Goal: Task Accomplishment & Management: Manage account settings

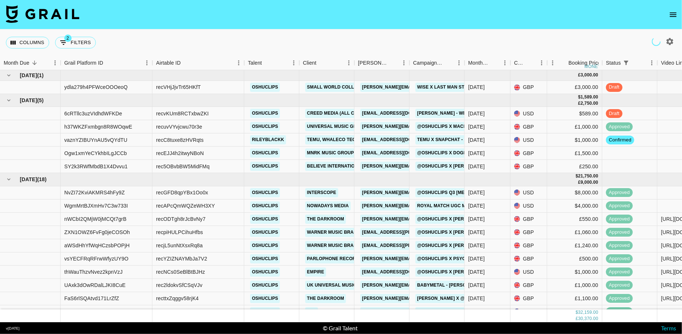
click at [673, 17] on icon "open drawer" at bounding box center [673, 14] width 9 height 9
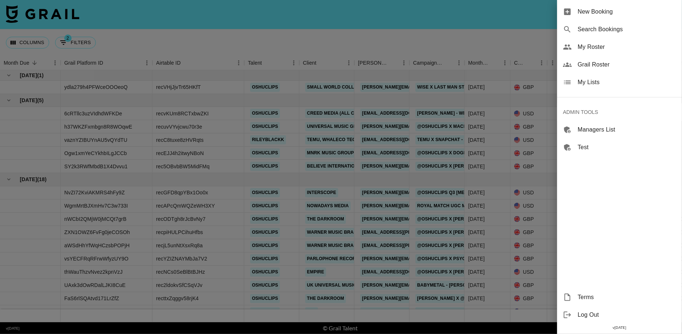
click at [588, 81] on span "My Lists" at bounding box center [627, 82] width 98 height 9
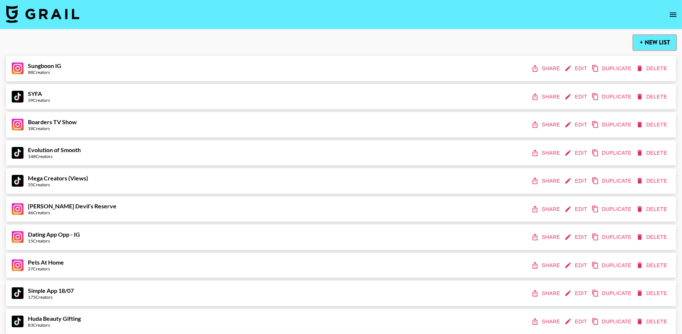
click at [646, 46] on button "+ New List" at bounding box center [655, 42] width 43 height 15
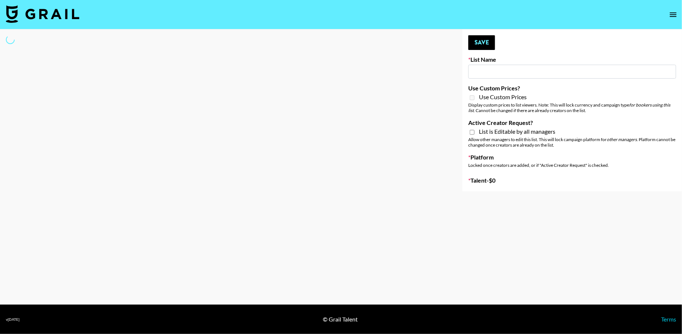
click at [487, 70] on input at bounding box center [572, 72] width 208 height 14
type input "New List"
select select "Song"
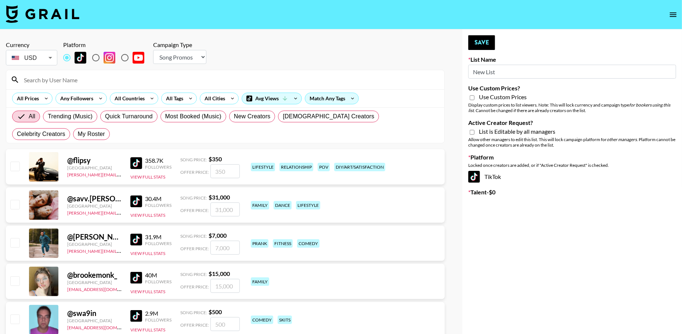
type input "New ListU"
click at [487, 70] on input "New ListU" at bounding box center [572, 72] width 208 height 14
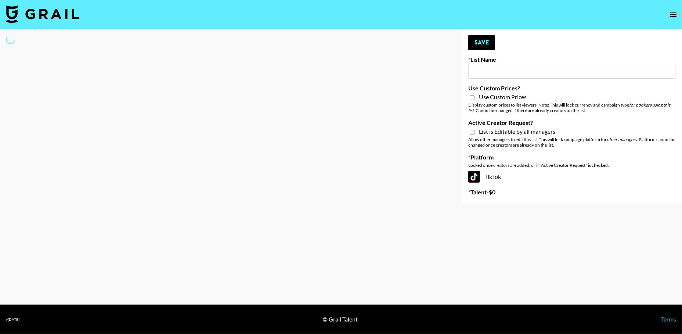
type input "U"
select select "Song"
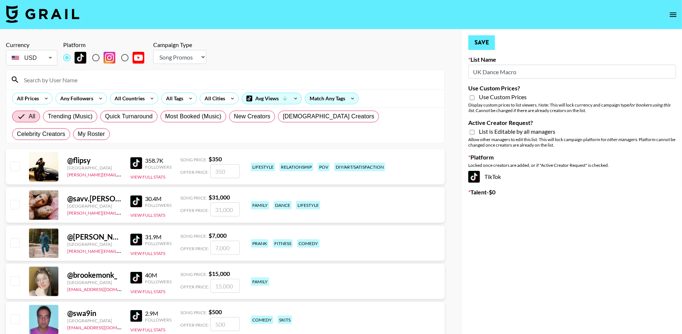
type input "UK Dance Macro"
click at [480, 43] on button "Save" at bounding box center [481, 42] width 27 height 15
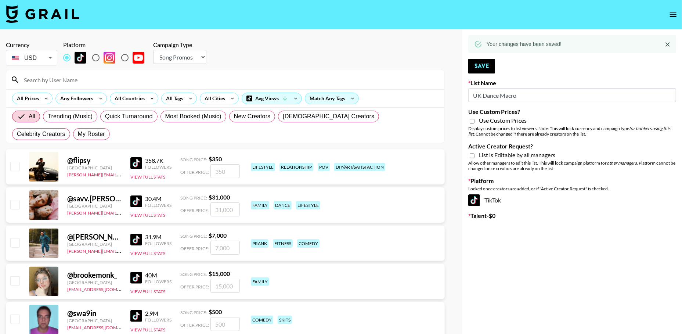
click at [44, 89] on li "GBP" at bounding box center [31, 88] width 51 height 13
type input "GBP"
click at [130, 102] on div "All Countries" at bounding box center [128, 98] width 36 height 11
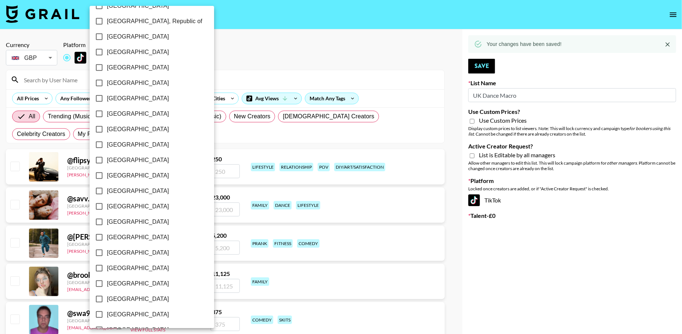
scroll to position [522, 0]
click at [129, 287] on span "[GEOGRAPHIC_DATA]" at bounding box center [138, 283] width 62 height 9
click at [107, 287] on input "[GEOGRAPHIC_DATA]" at bounding box center [98, 283] width 15 height 15
checkbox input "true"
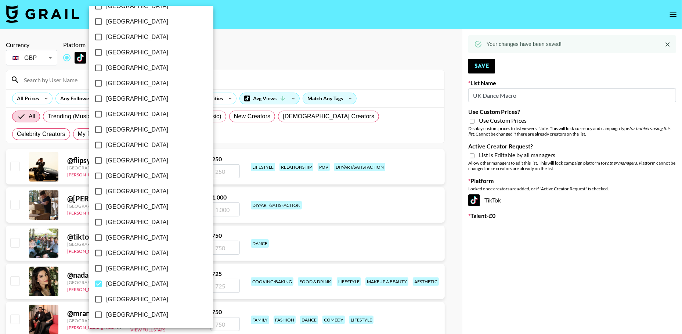
click at [299, 63] on div at bounding box center [341, 167] width 682 height 334
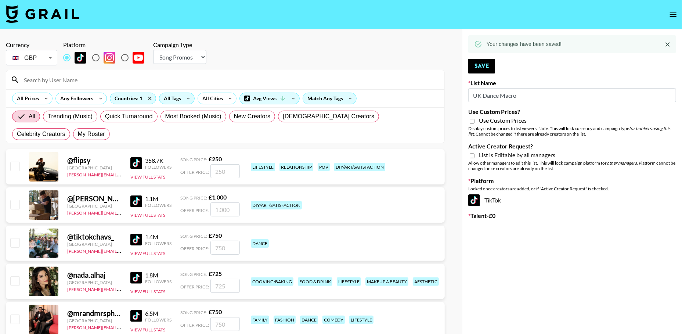
click at [169, 98] on div "All Tags" at bounding box center [170, 98] width 23 height 11
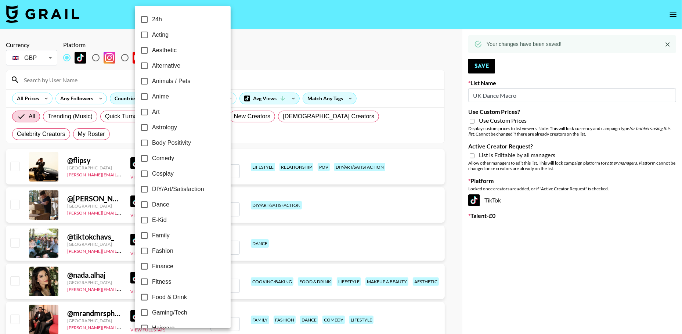
click at [157, 206] on span "Dance" at bounding box center [160, 204] width 17 height 9
click at [152, 206] on input "Dance" at bounding box center [144, 204] width 15 height 15
checkbox input "true"
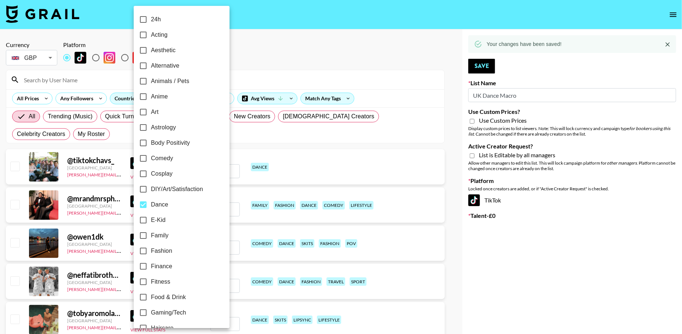
click at [281, 47] on div at bounding box center [341, 167] width 682 height 334
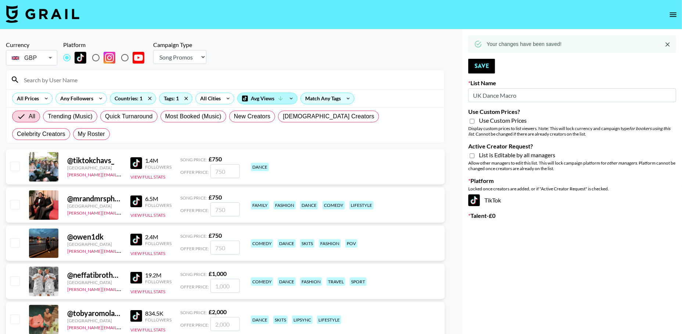
click at [261, 94] on div "Avg Views" at bounding box center [267, 98] width 59 height 11
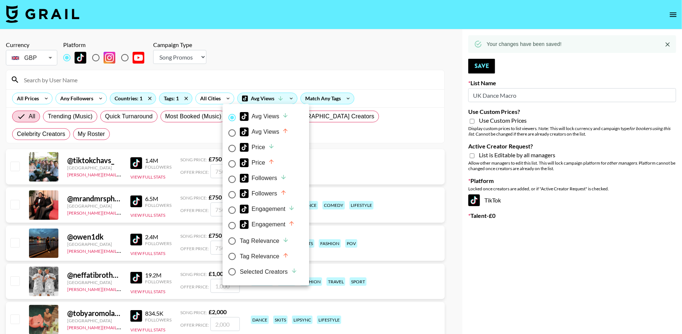
click at [287, 59] on div at bounding box center [341, 167] width 682 height 334
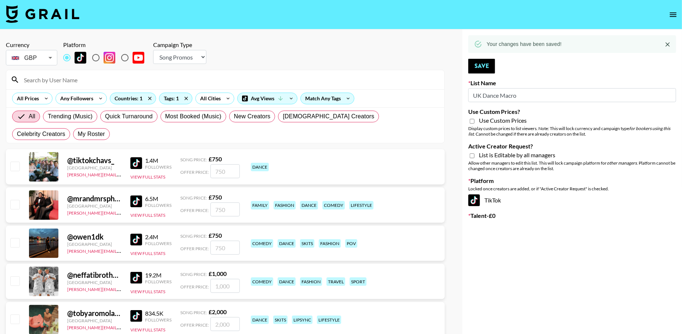
click at [137, 160] on img at bounding box center [136, 163] width 12 height 12
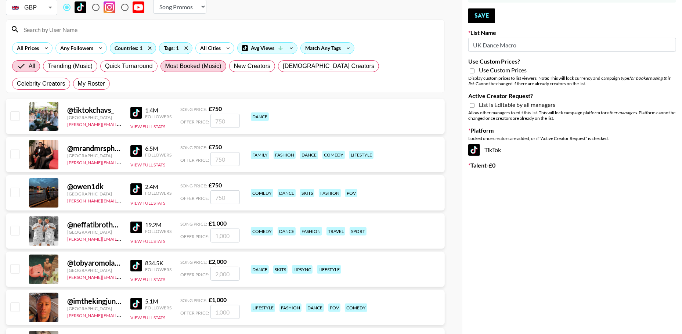
scroll to position [40, 0]
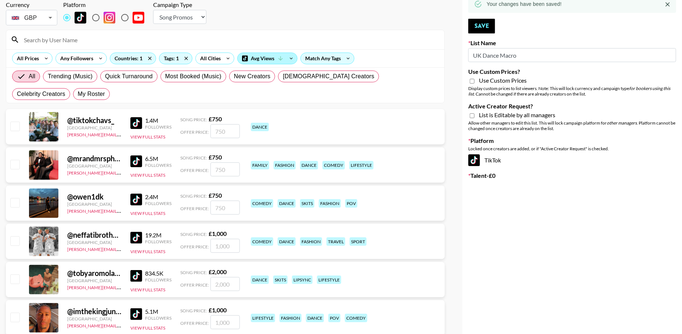
click at [258, 58] on div "Avg Views" at bounding box center [267, 58] width 59 height 11
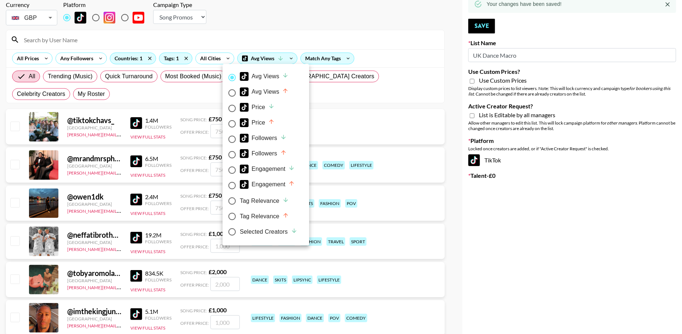
click at [255, 203] on div "Tag Relevance" at bounding box center [264, 200] width 49 height 9
click at [240, 203] on input "Tag Relevance" at bounding box center [231, 200] width 15 height 15
radio input "true"
radio input "false"
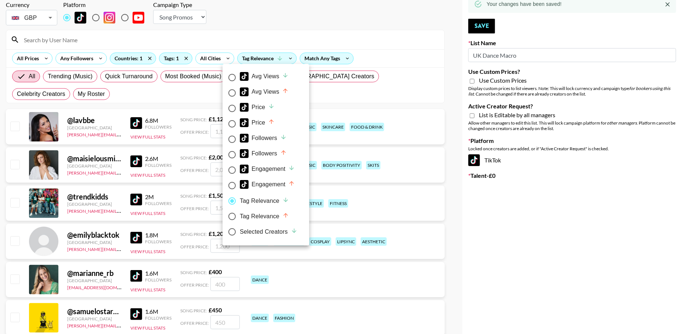
click at [294, 17] on div at bounding box center [341, 167] width 682 height 334
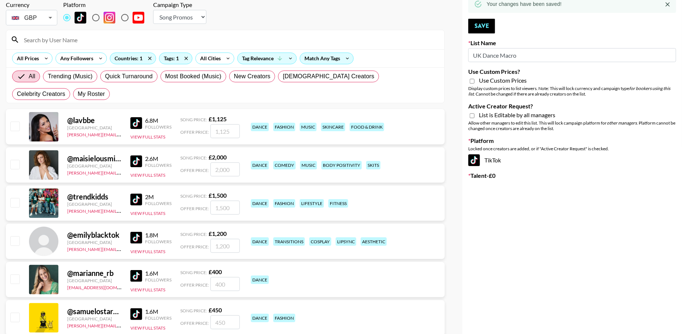
click at [134, 123] on img at bounding box center [136, 123] width 12 height 12
click at [18, 124] on input "checkbox" at bounding box center [14, 126] width 9 height 9
checkbox input "true"
type input "1125"
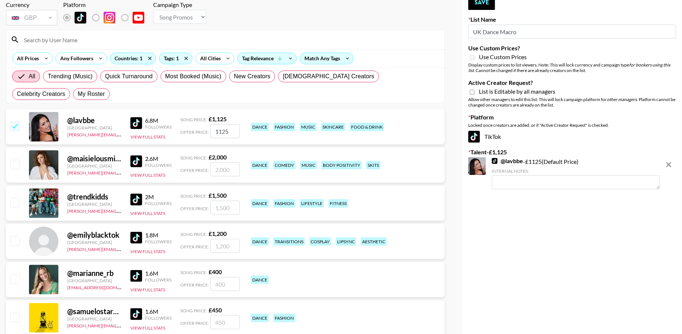
scroll to position [68, 0]
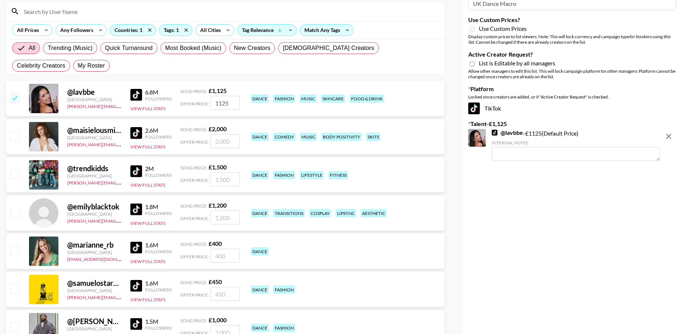
click at [16, 134] on input "checkbox" at bounding box center [14, 135] width 9 height 9
checkbox input "true"
type input "2000"
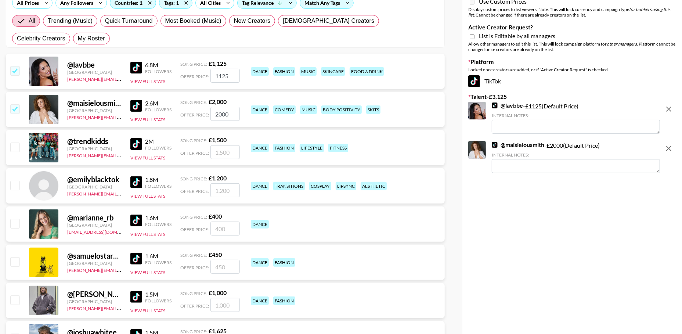
scroll to position [122, 0]
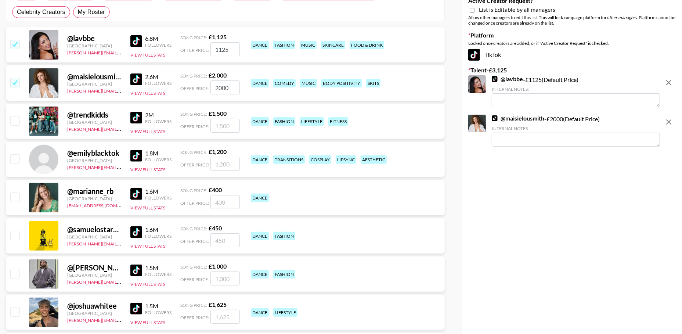
click at [19, 197] on input "checkbox" at bounding box center [14, 196] width 9 height 9
checkbox input "true"
type input "400"
click at [134, 190] on img at bounding box center [136, 194] width 12 height 12
click at [15, 197] on input "checkbox" at bounding box center [14, 196] width 9 height 9
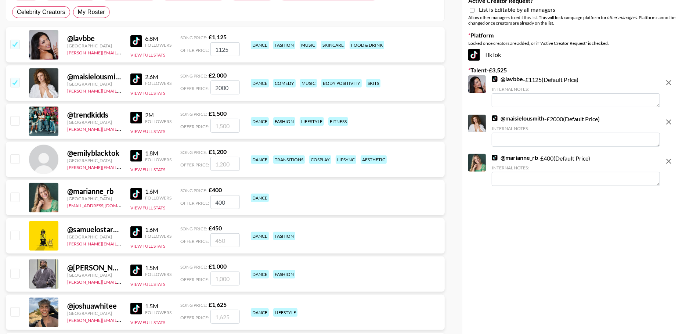
checkbox input "false"
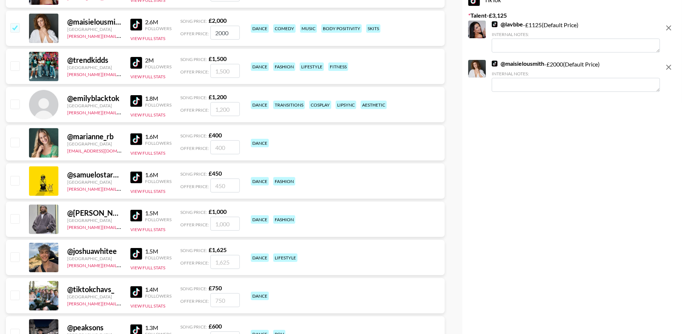
scroll to position [187, 0]
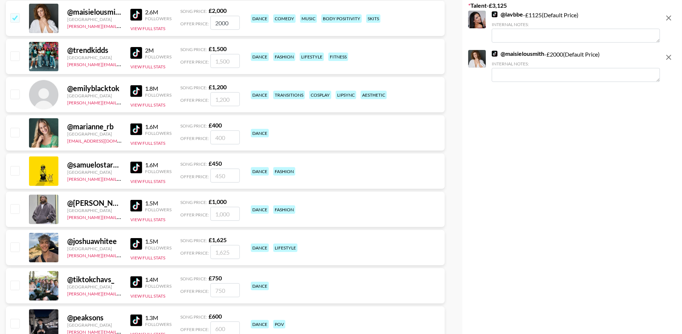
click at [142, 204] on img at bounding box center [136, 206] width 12 height 12
click at [221, 214] on input "number" at bounding box center [224, 214] width 29 height 14
checkbox input "true"
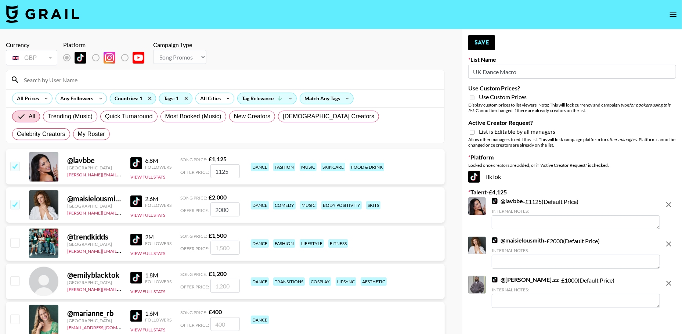
type input "500"
click at [665, 283] on icon "remove" at bounding box center [668, 283] width 9 height 9
checkbox input "false"
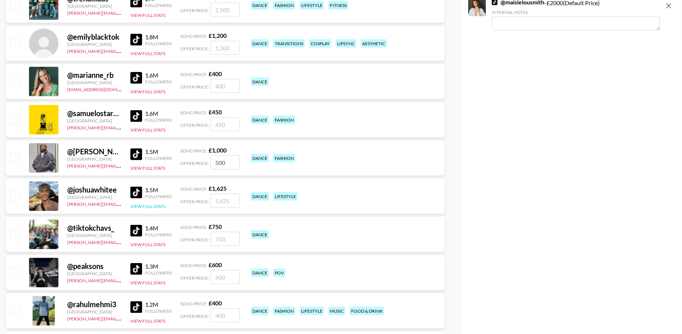
scroll to position [253, 0]
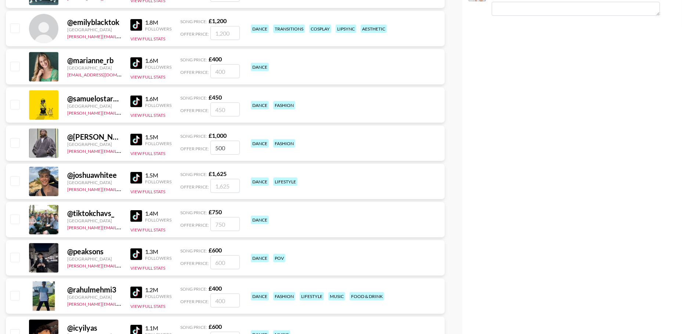
click at [135, 180] on img at bounding box center [136, 178] width 12 height 12
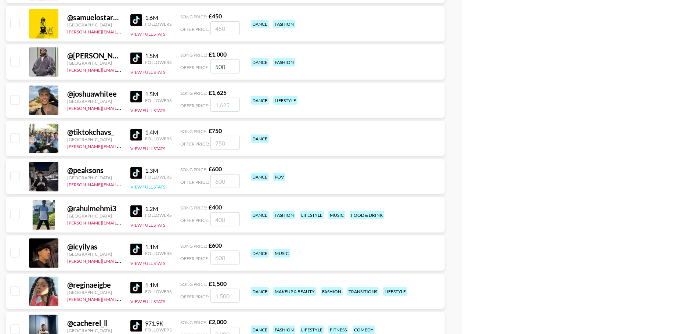
scroll to position [338, 0]
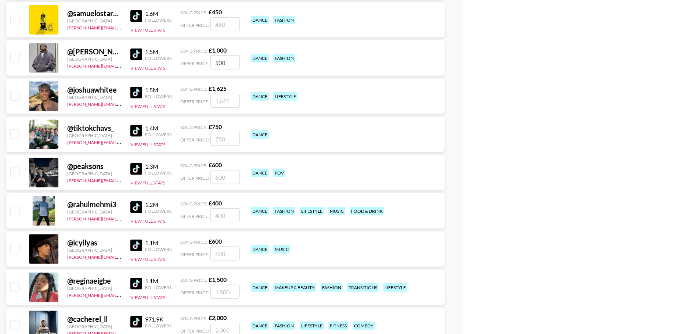
click at [136, 165] on img at bounding box center [136, 169] width 12 height 12
click at [137, 202] on img at bounding box center [136, 207] width 12 height 12
click at [16, 209] on input "checkbox" at bounding box center [14, 210] width 9 height 9
checkbox input "true"
type input "400"
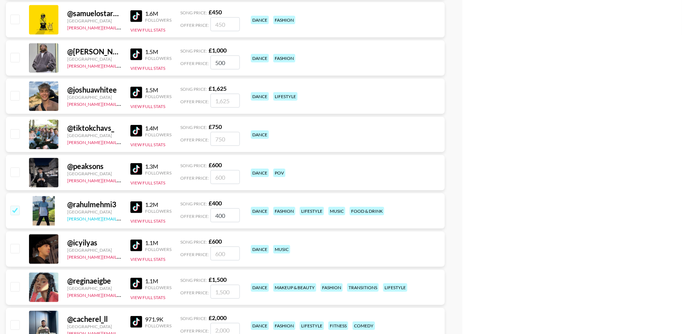
scroll to position [450, 0]
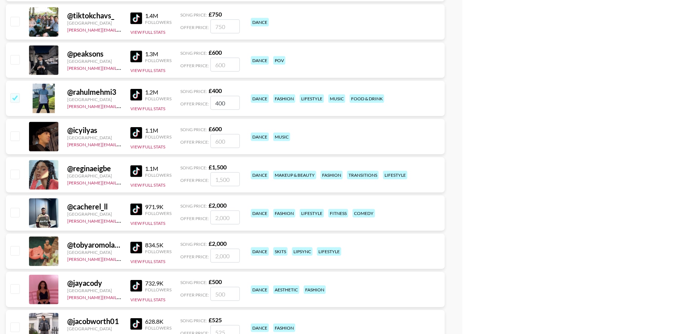
click at [134, 131] on img at bounding box center [136, 133] width 12 height 12
click at [15, 136] on input "checkbox" at bounding box center [14, 135] width 9 height 9
checkbox input "true"
type input "600"
click at [135, 172] on img at bounding box center [136, 171] width 12 height 12
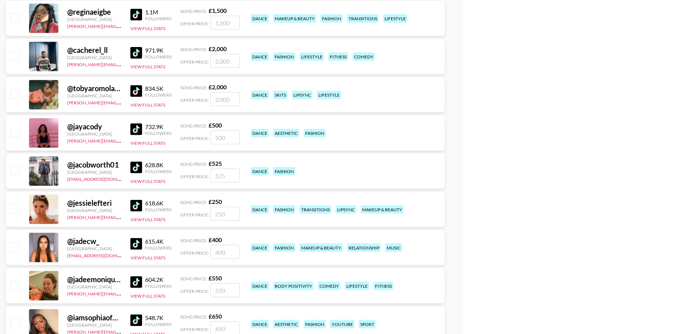
scroll to position [632, 0]
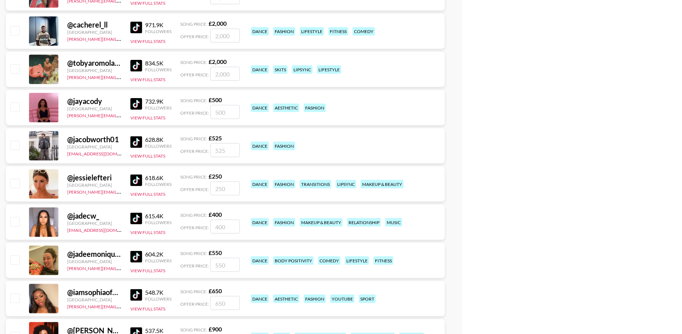
click at [138, 103] on img at bounding box center [136, 104] width 12 height 12
click at [15, 109] on input "checkbox" at bounding box center [14, 106] width 9 height 9
checkbox input "true"
type input "500"
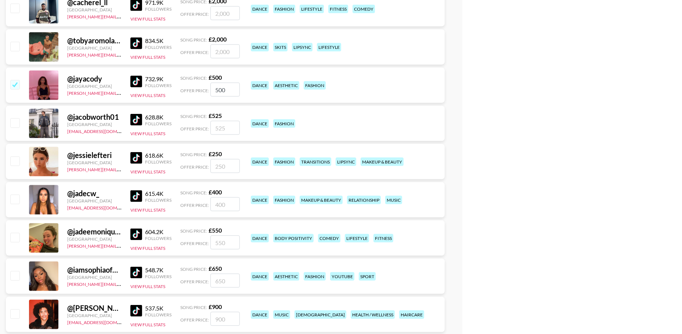
click at [134, 116] on img at bounding box center [136, 120] width 12 height 12
click at [15, 122] on input "checkbox" at bounding box center [14, 122] width 9 height 9
checkbox input "true"
type input "525"
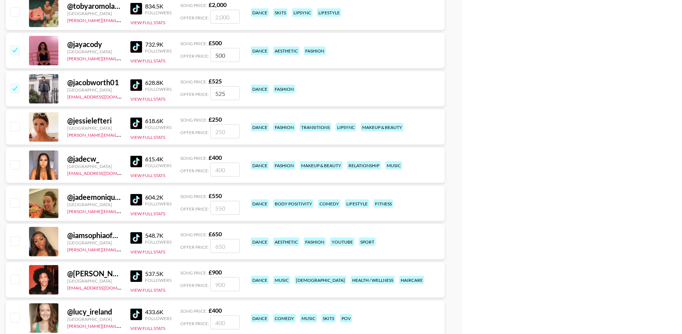
scroll to position [703, 0]
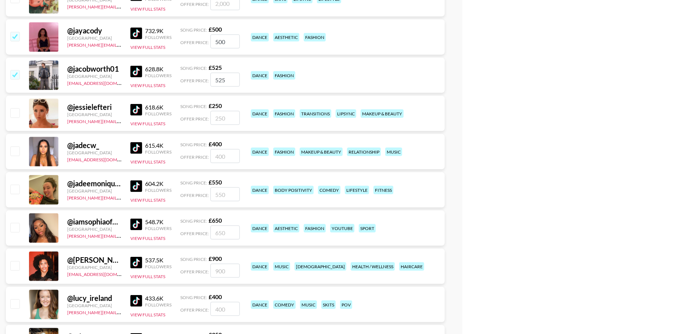
click at [137, 107] on img at bounding box center [136, 110] width 12 height 12
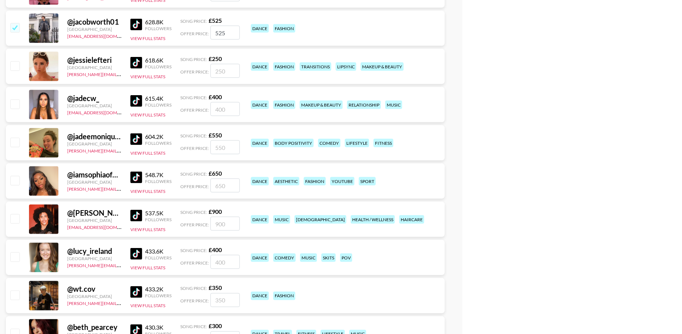
scroll to position [760, 0]
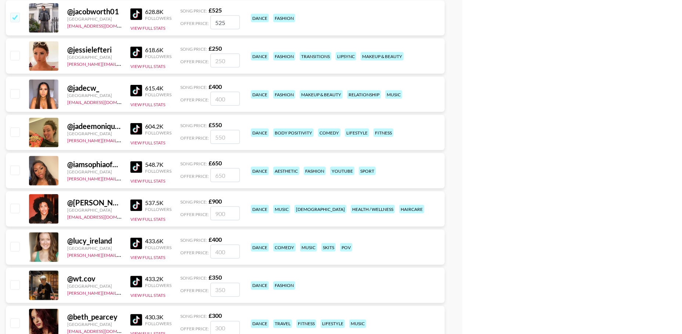
click at [16, 133] on input "checkbox" at bounding box center [14, 131] width 9 height 9
checkbox input "true"
type input "550"
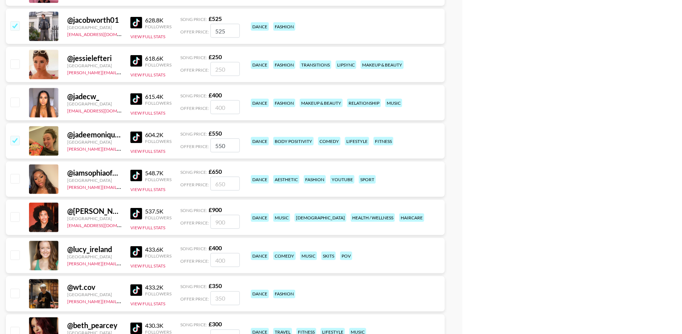
click at [132, 97] on img at bounding box center [136, 99] width 12 height 12
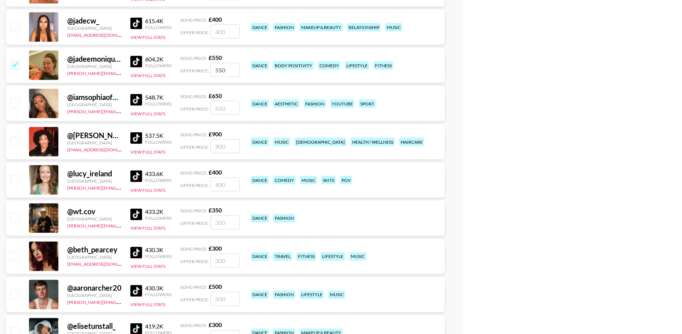
scroll to position [839, 0]
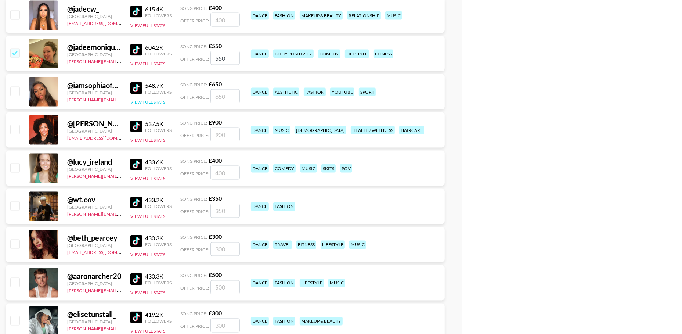
click at [159, 102] on button "View Full Stats" at bounding box center [147, 102] width 35 height 6
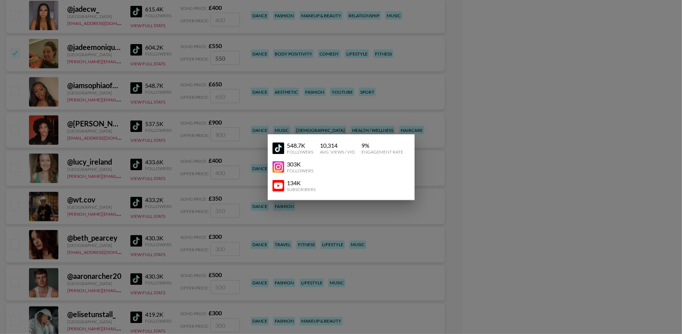
click at [128, 108] on div at bounding box center [341, 167] width 682 height 334
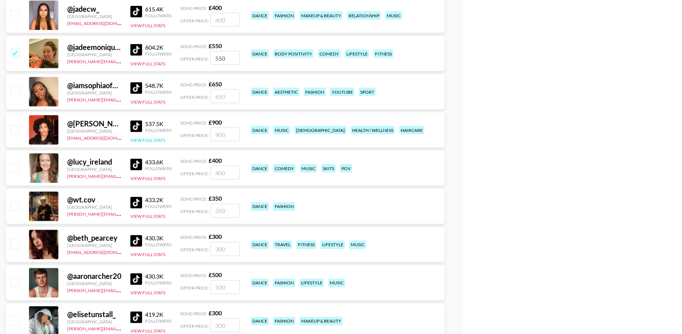
click at [153, 140] on button "View Full Stats" at bounding box center [147, 140] width 35 height 6
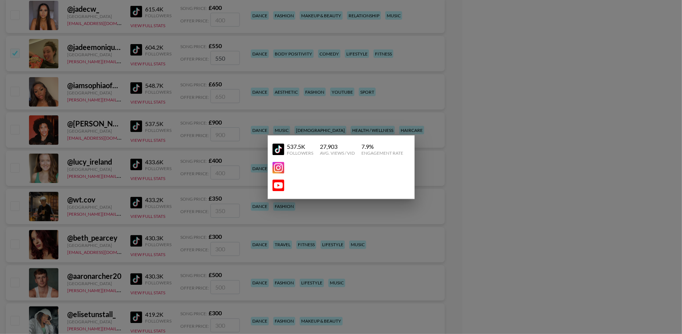
click at [127, 137] on div at bounding box center [341, 167] width 682 height 334
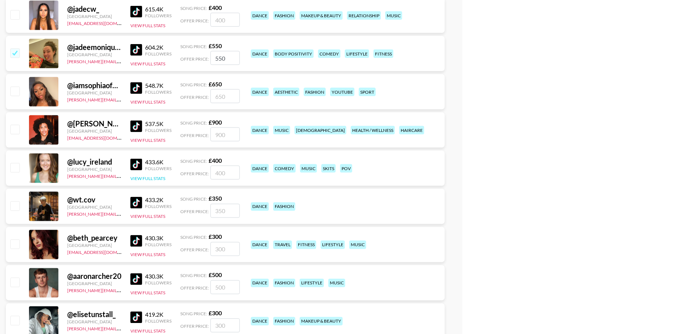
click at [158, 179] on button "View Full Stats" at bounding box center [147, 179] width 35 height 6
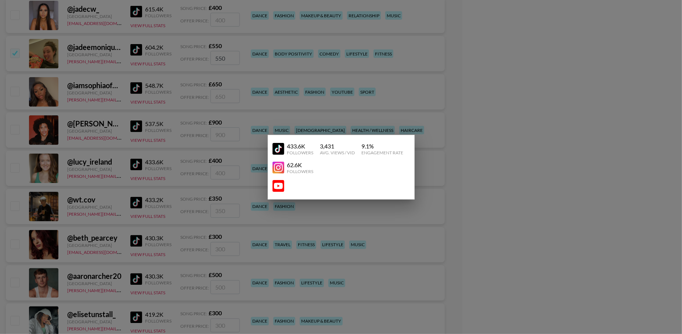
click at [161, 162] on div at bounding box center [341, 167] width 682 height 334
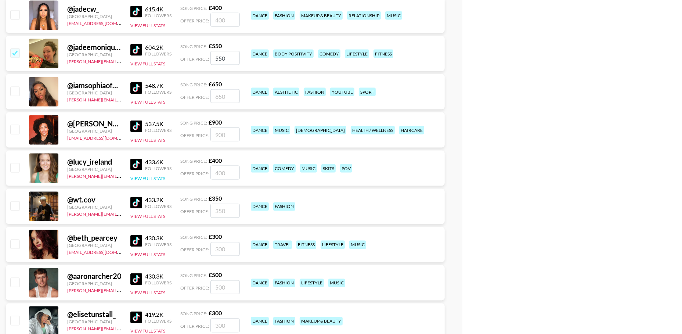
scroll to position [877, 0]
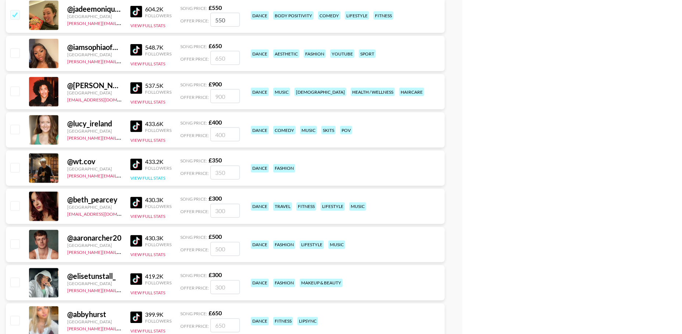
click at [148, 176] on button "View Full Stats" at bounding box center [147, 179] width 35 height 6
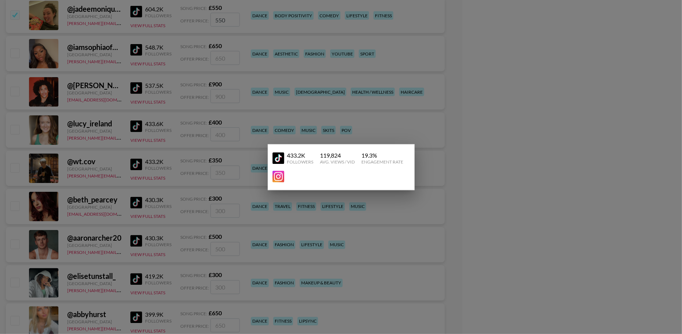
click at [150, 146] on div at bounding box center [341, 167] width 682 height 334
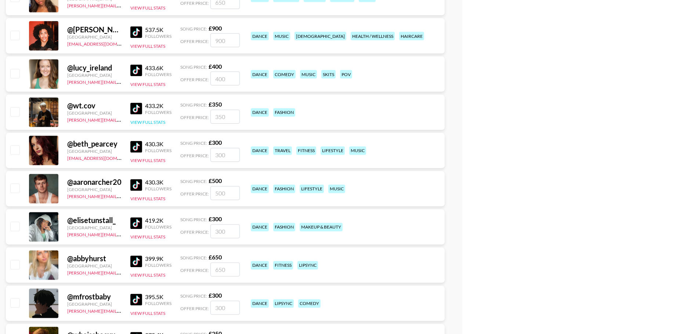
scroll to position [935, 0]
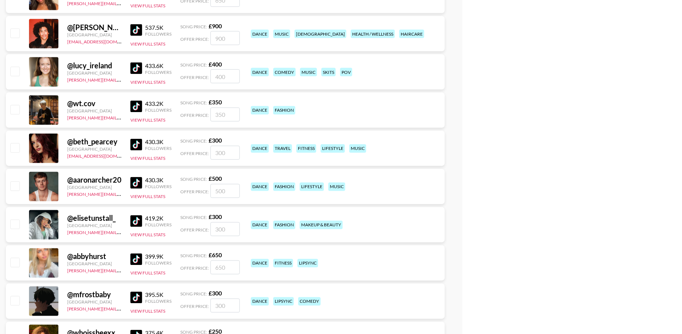
click at [133, 103] on img at bounding box center [136, 107] width 12 height 12
click at [18, 110] on input "checkbox" at bounding box center [14, 109] width 9 height 9
checkbox input "true"
type input "350"
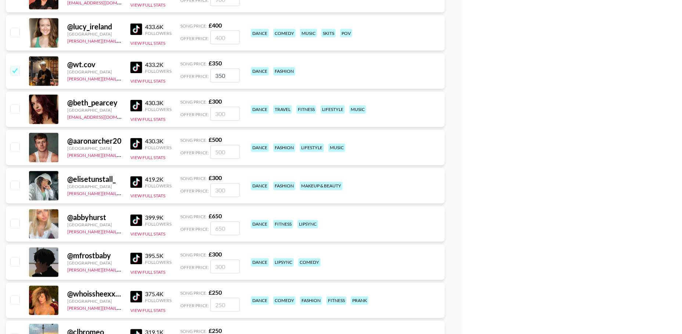
scroll to position [976, 0]
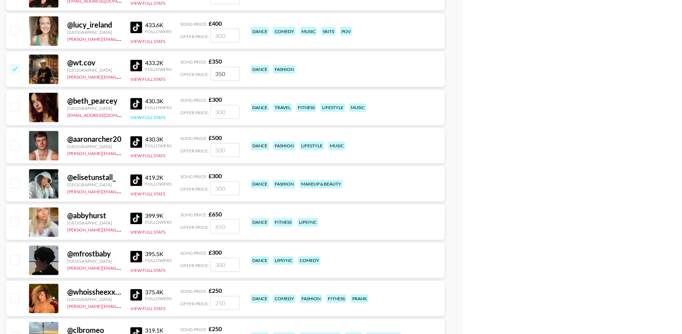
click at [155, 119] on button "View Full Stats" at bounding box center [147, 118] width 35 height 6
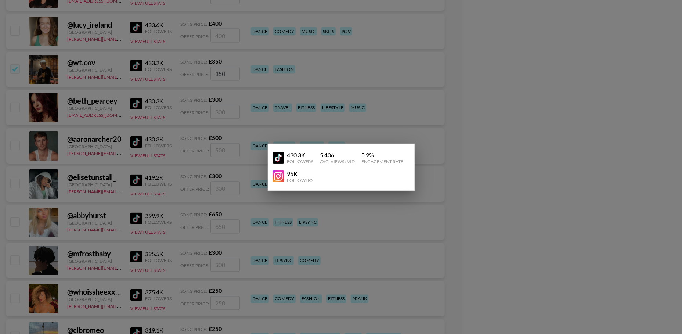
click at [128, 119] on div at bounding box center [341, 167] width 682 height 334
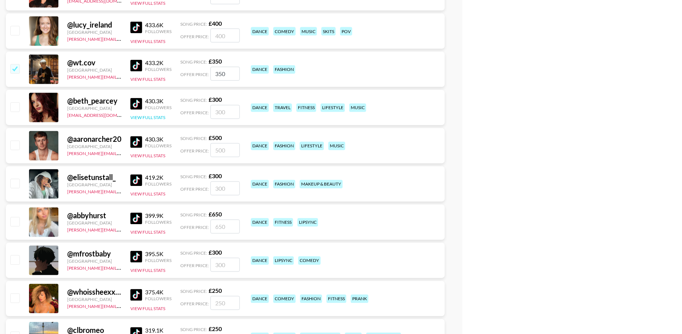
scroll to position [1017, 0]
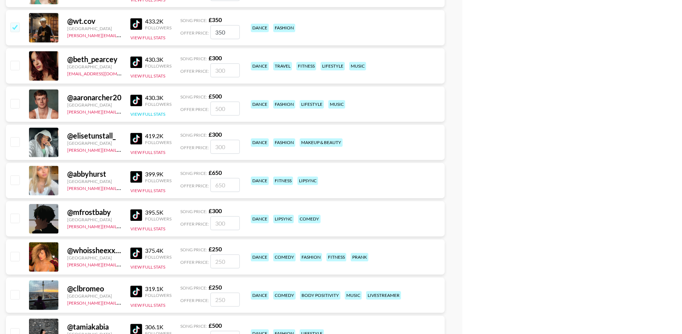
click at [142, 114] on button "View Full Stats" at bounding box center [147, 115] width 35 height 6
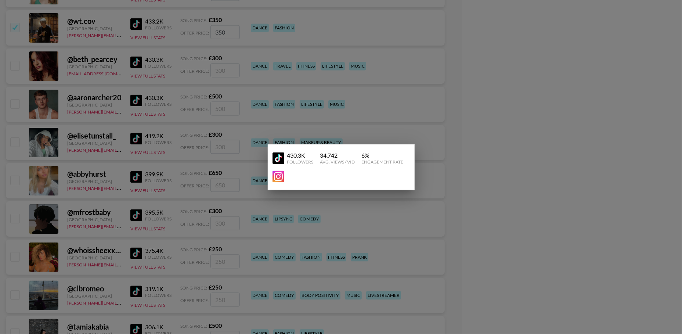
click at [115, 118] on div at bounding box center [341, 167] width 682 height 334
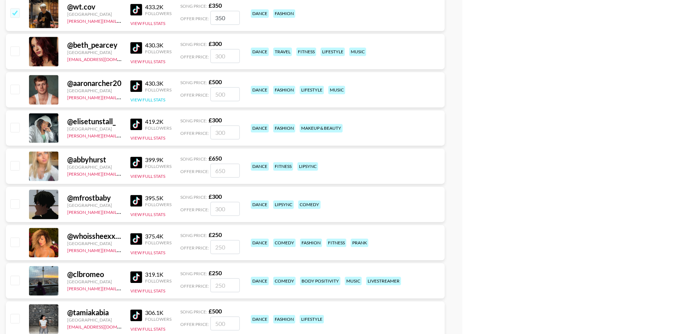
scroll to position [1051, 0]
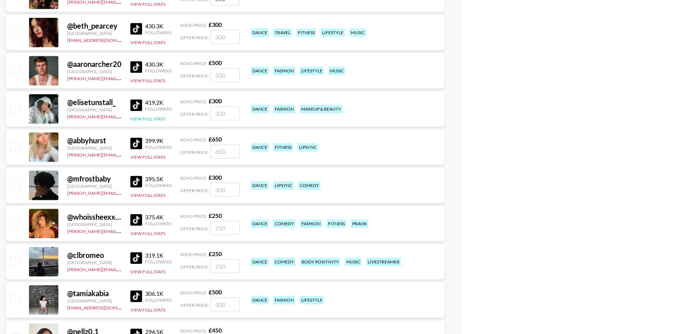
click at [152, 119] on button "View Full Stats" at bounding box center [147, 119] width 35 height 6
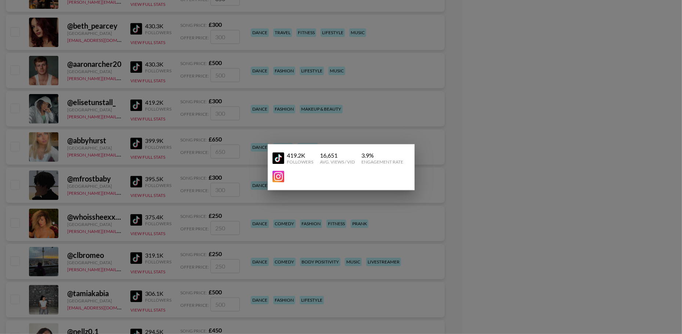
click at [109, 118] on div at bounding box center [341, 167] width 682 height 334
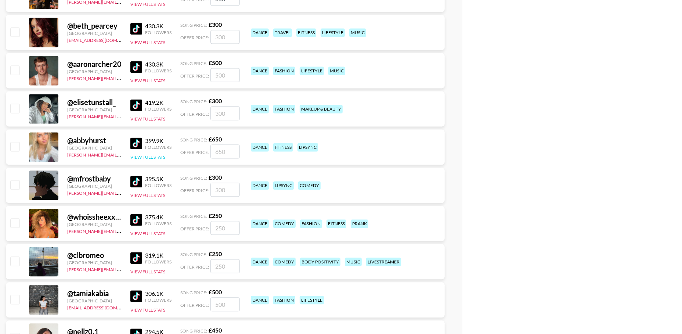
click at [153, 154] on button "View Full Stats" at bounding box center [147, 157] width 35 height 6
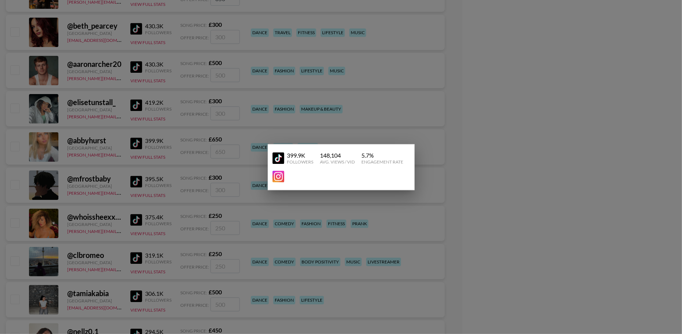
click at [134, 155] on div at bounding box center [341, 167] width 682 height 334
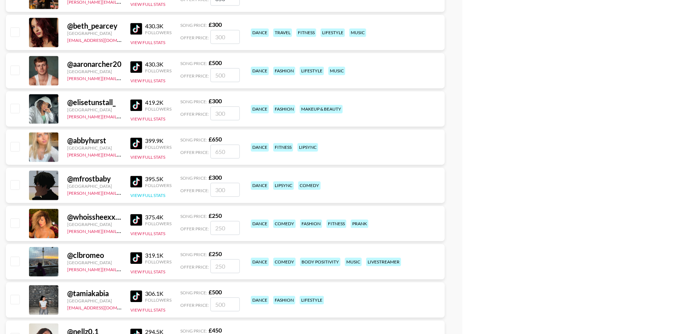
click at [142, 196] on button "View Full Stats" at bounding box center [147, 195] width 35 height 6
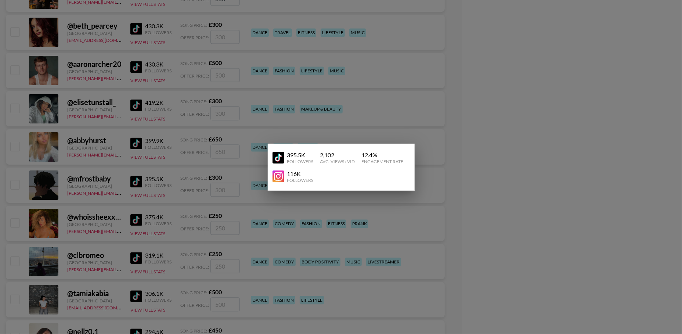
click at [114, 183] on div at bounding box center [341, 167] width 682 height 334
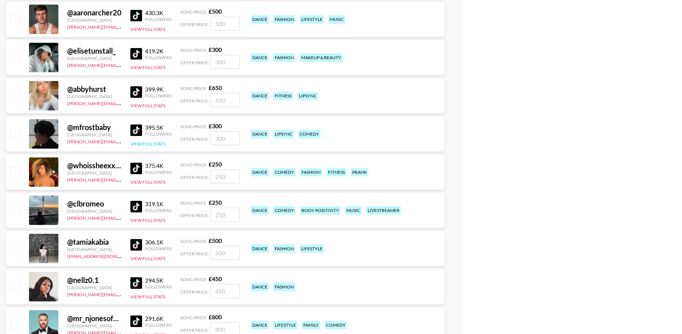
scroll to position [1128, 0]
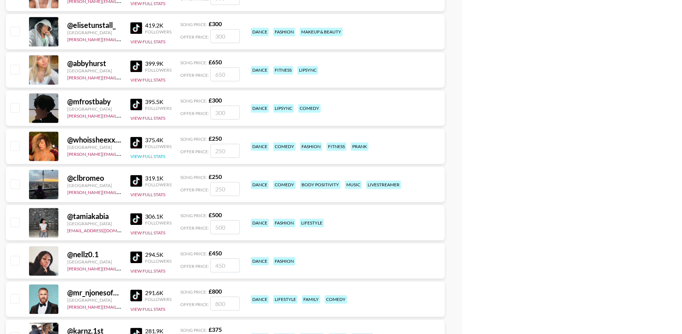
click at [153, 157] on button "View Full Stats" at bounding box center [147, 157] width 35 height 6
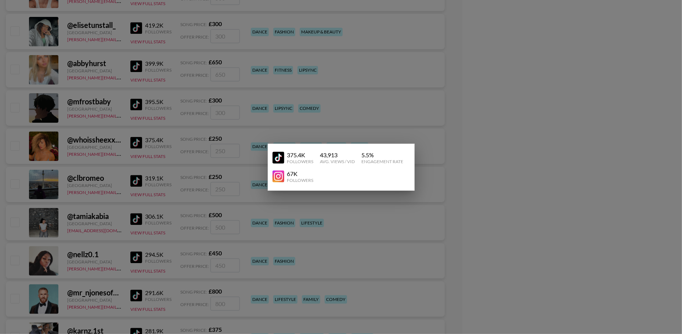
click at [102, 158] on div at bounding box center [341, 167] width 682 height 334
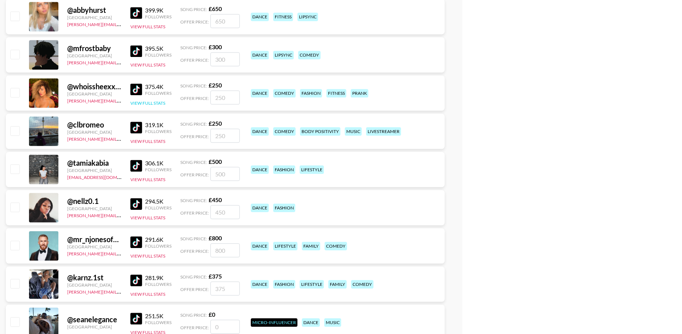
scroll to position [1186, 0]
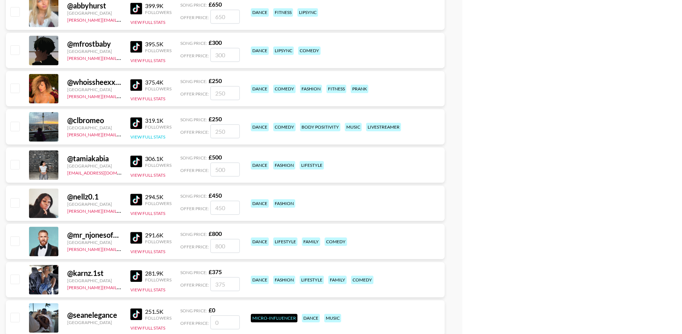
click at [146, 137] on button "View Full Stats" at bounding box center [147, 137] width 35 height 6
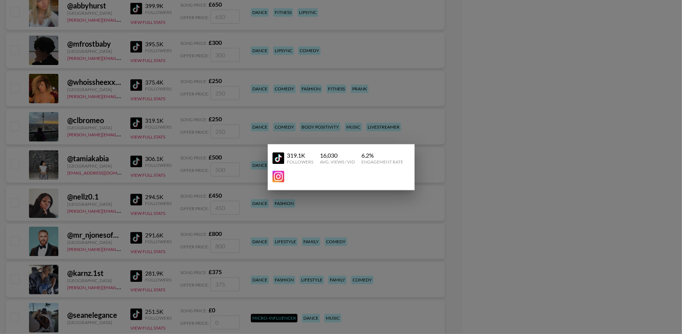
click at [111, 131] on div at bounding box center [341, 167] width 682 height 334
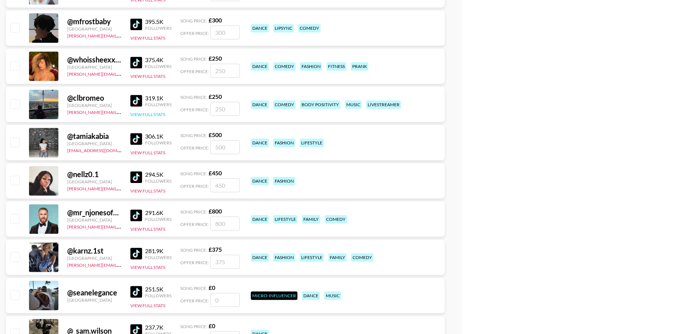
scroll to position [1220, 0]
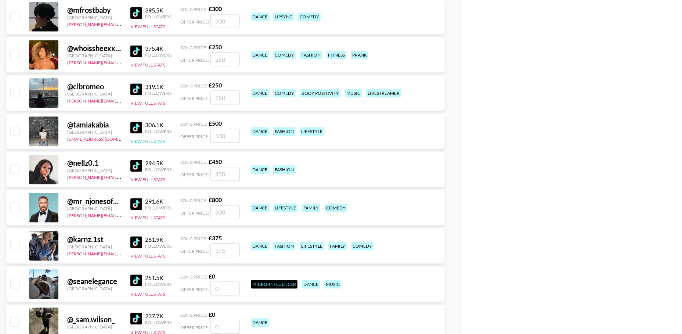
click at [147, 140] on button "View Full Stats" at bounding box center [147, 141] width 35 height 6
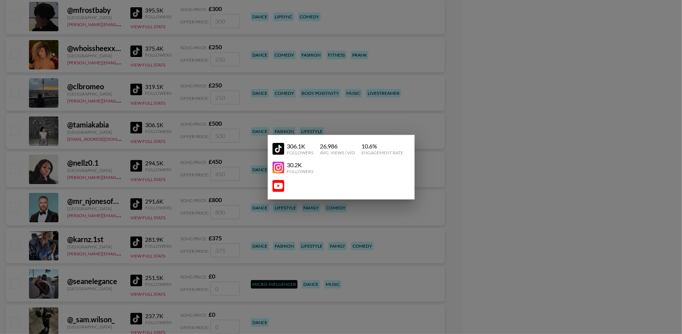
click at [113, 135] on div at bounding box center [341, 167] width 682 height 334
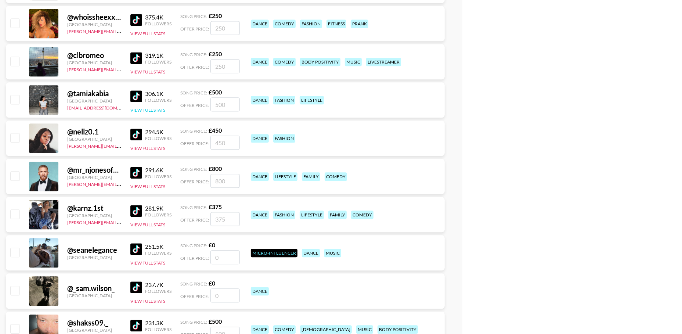
scroll to position [1263, 0]
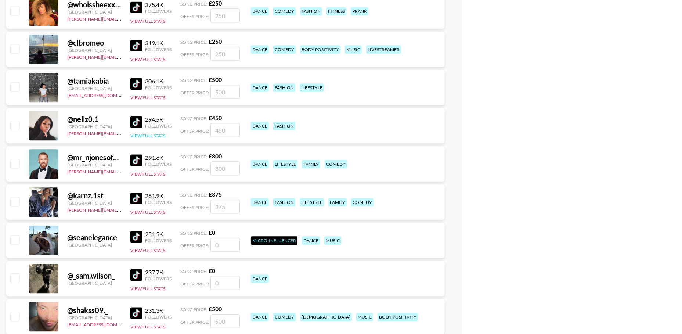
click at [148, 133] on button "View Full Stats" at bounding box center [147, 136] width 35 height 6
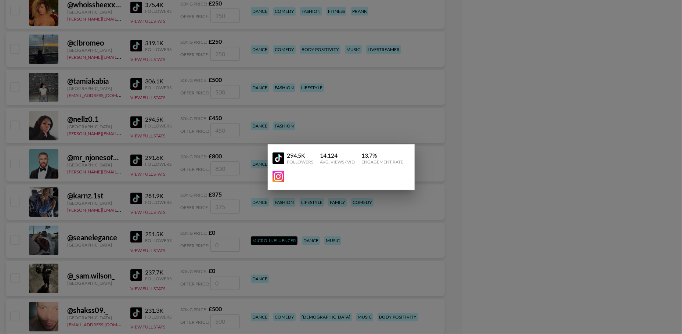
click at [116, 130] on div at bounding box center [341, 167] width 682 height 334
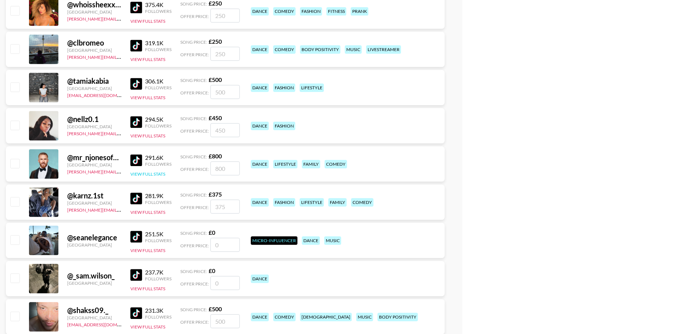
click at [151, 173] on button "View Full Stats" at bounding box center [147, 174] width 35 height 6
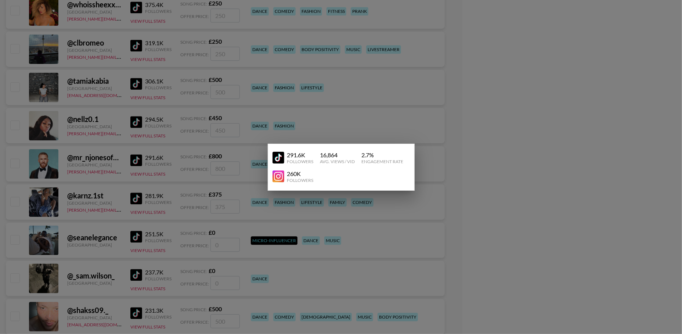
click at [110, 138] on div at bounding box center [341, 167] width 682 height 334
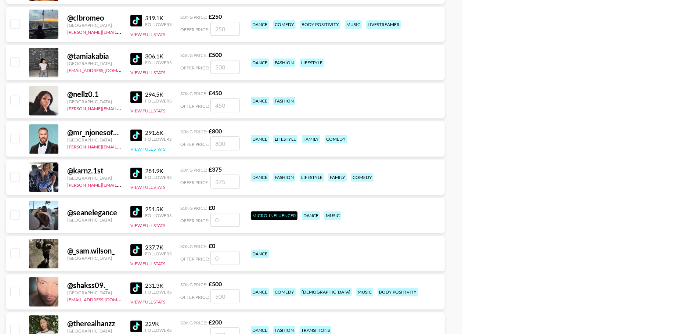
scroll to position [1337, 0]
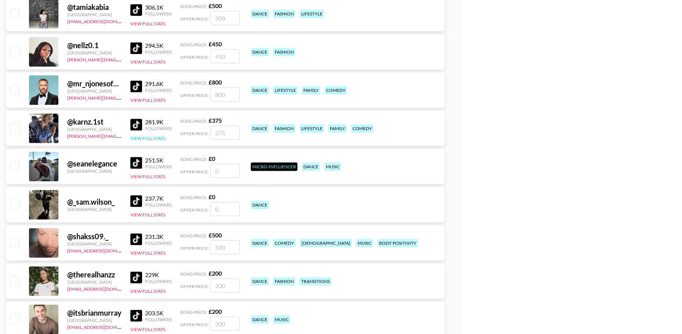
click at [153, 139] on button "View Full Stats" at bounding box center [147, 139] width 35 height 6
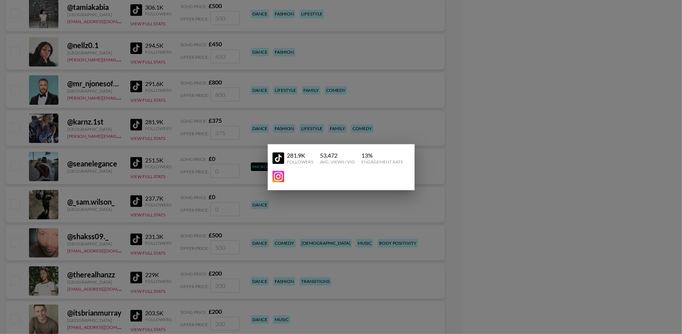
click at [127, 145] on div at bounding box center [341, 167] width 682 height 334
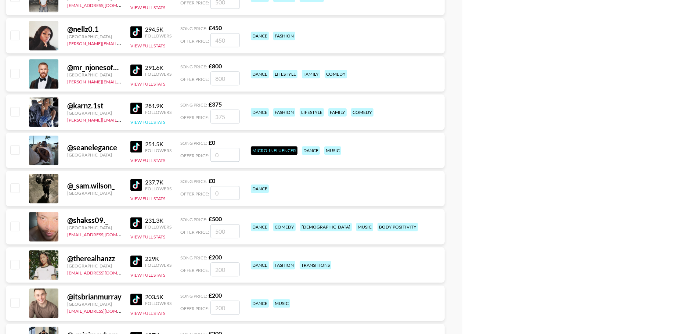
scroll to position [1358, 0]
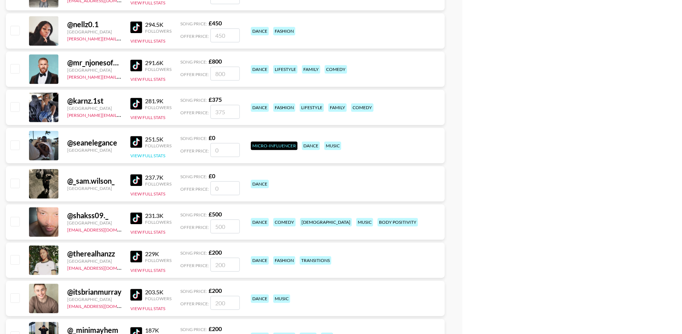
click at [158, 156] on button "View Full Stats" at bounding box center [147, 156] width 35 height 6
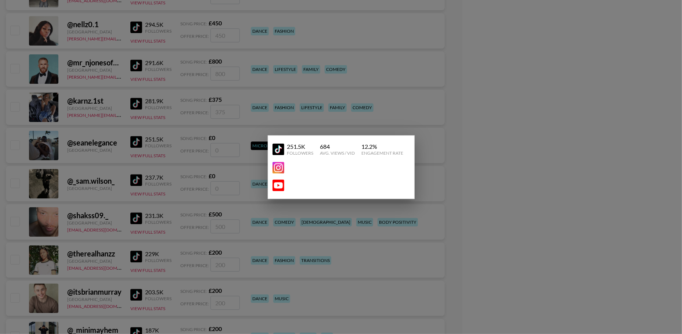
click at [127, 149] on div at bounding box center [341, 167] width 682 height 334
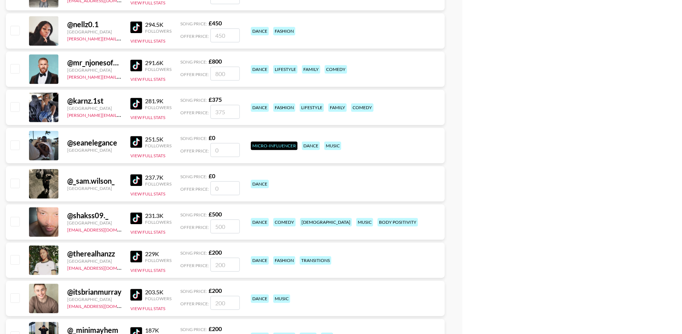
click at [138, 105] on img at bounding box center [136, 104] width 12 height 12
click at [19, 107] on input "checkbox" at bounding box center [14, 106] width 9 height 9
checkbox input "true"
type input "375"
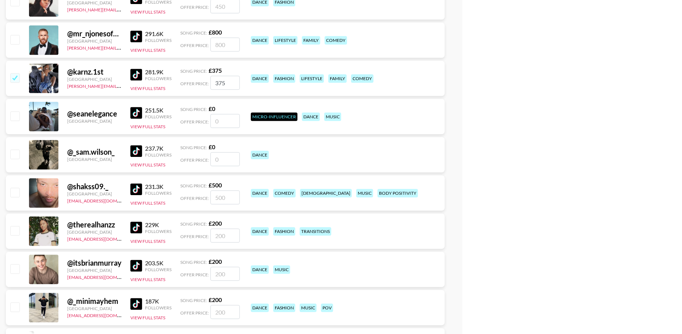
scroll to position [1398, 0]
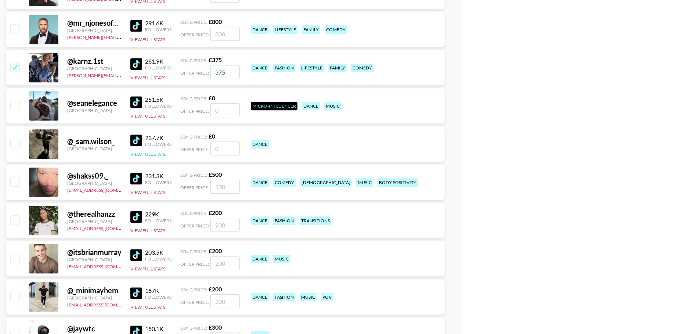
click at [153, 154] on button "View Full Stats" at bounding box center [147, 154] width 35 height 6
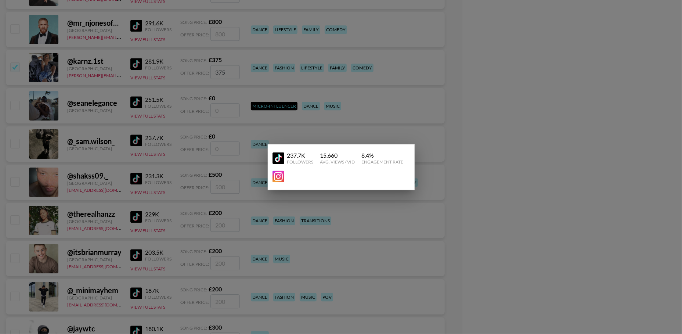
click at [174, 144] on div at bounding box center [341, 167] width 682 height 334
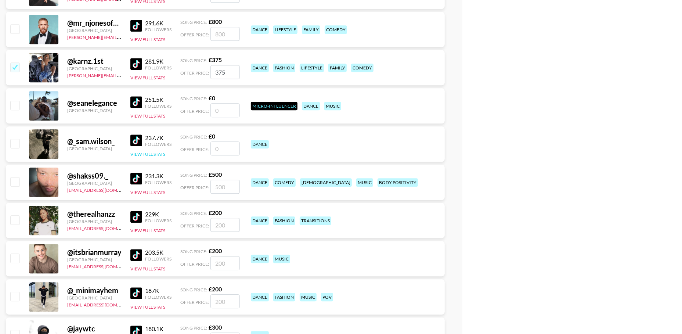
scroll to position [1428, 0]
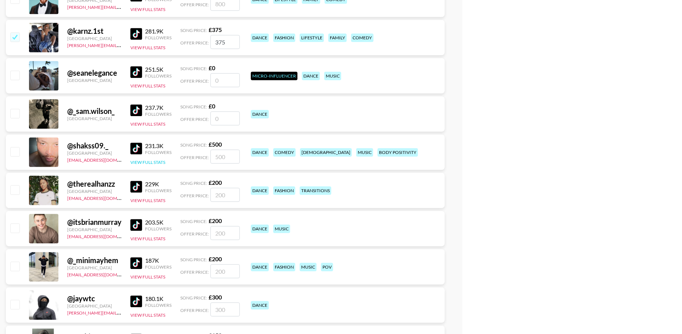
click at [144, 161] on button "View Full Stats" at bounding box center [147, 162] width 35 height 6
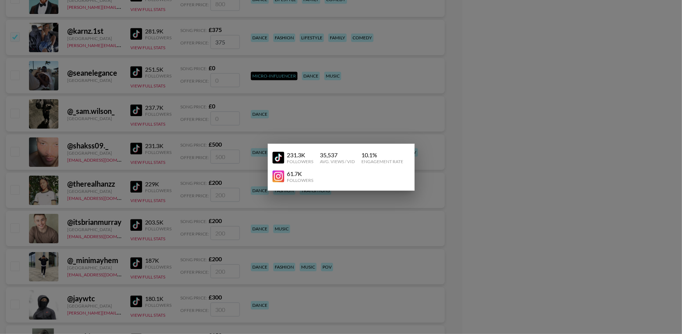
click at [144, 140] on div at bounding box center [341, 167] width 682 height 334
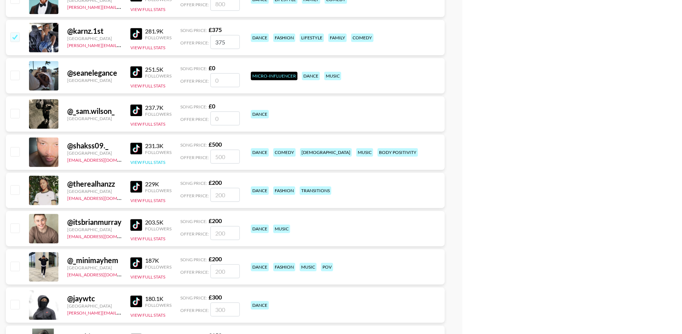
scroll to position [1473, 0]
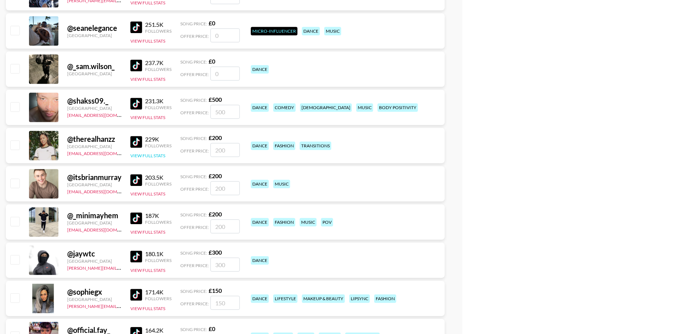
click at [157, 156] on button "View Full Stats" at bounding box center [147, 156] width 35 height 6
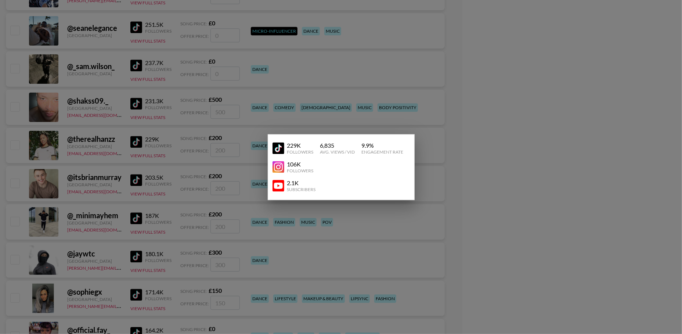
click at [130, 150] on div at bounding box center [341, 167] width 682 height 334
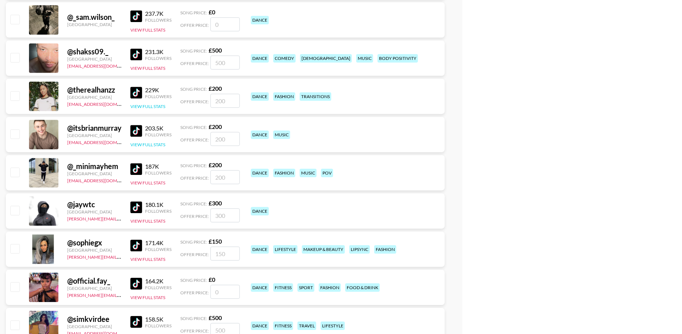
scroll to position [1536, 0]
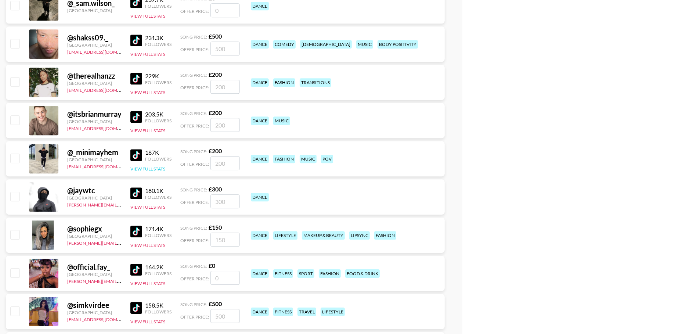
click at [148, 166] on button "View Full Stats" at bounding box center [147, 169] width 35 height 6
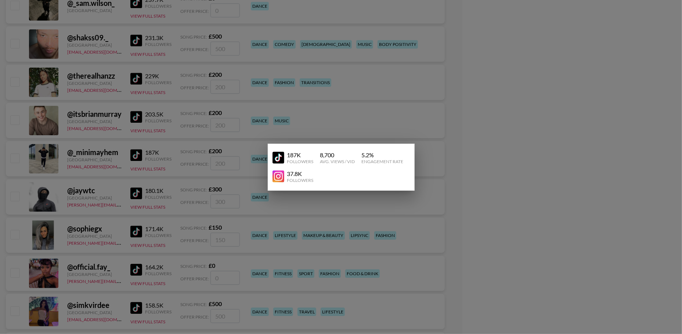
click at [121, 156] on div at bounding box center [341, 167] width 682 height 334
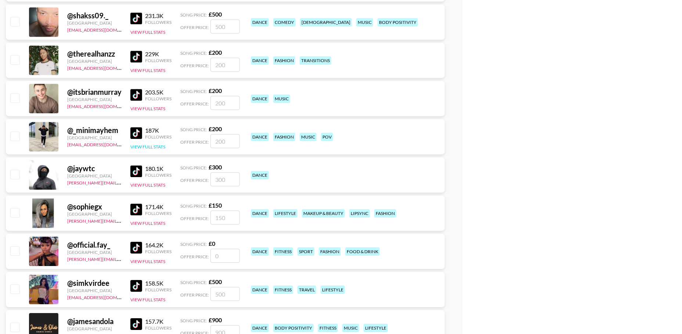
scroll to position [1565, 0]
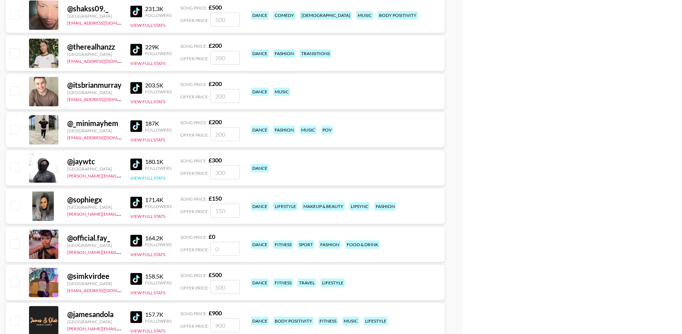
click at [148, 179] on button "View Full Stats" at bounding box center [147, 178] width 35 height 6
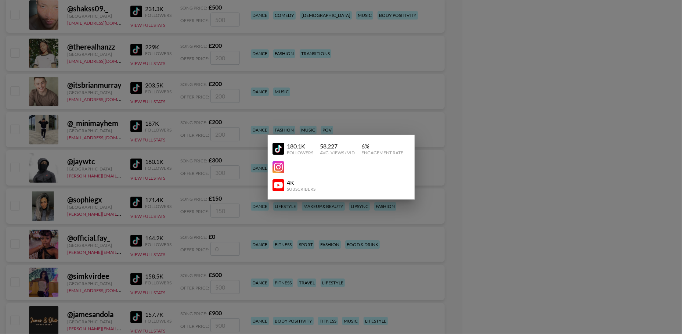
click at [121, 154] on div at bounding box center [341, 167] width 682 height 334
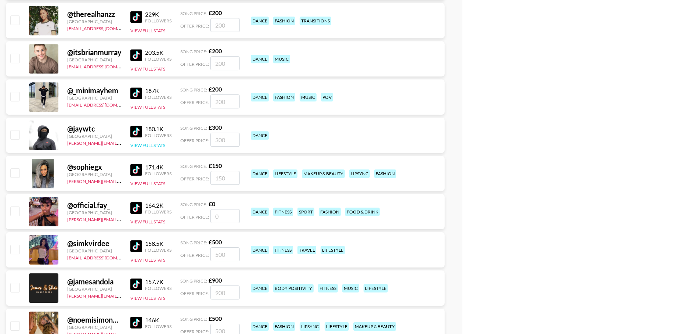
scroll to position [1614, 0]
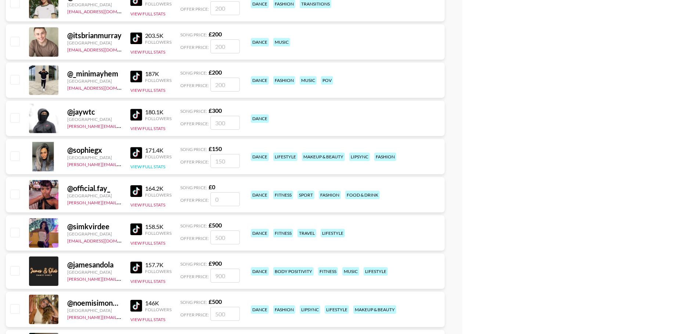
click at [157, 165] on button "View Full Stats" at bounding box center [147, 167] width 35 height 6
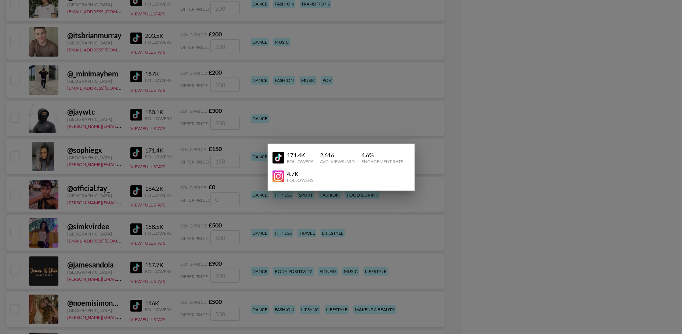
click at [136, 152] on div at bounding box center [341, 167] width 682 height 334
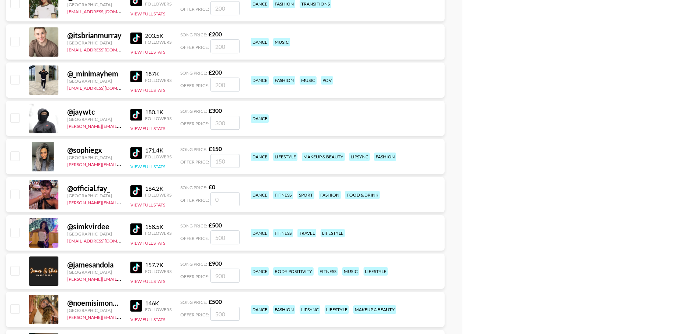
scroll to position [1642, 0]
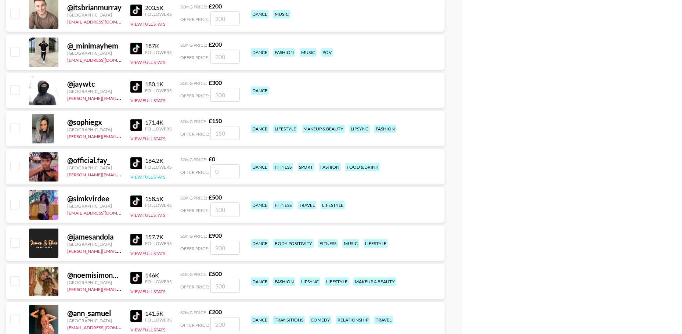
click at [153, 174] on button "View Full Stats" at bounding box center [147, 177] width 35 height 6
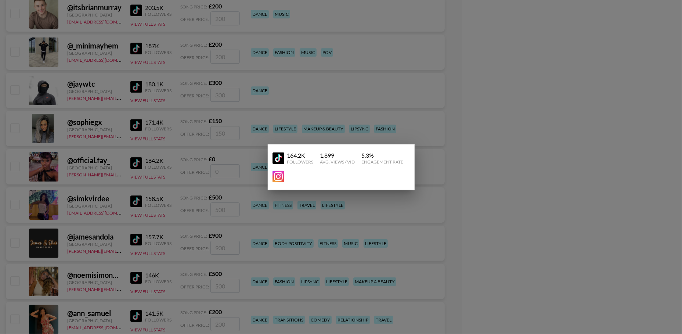
click at [120, 156] on div at bounding box center [341, 167] width 682 height 334
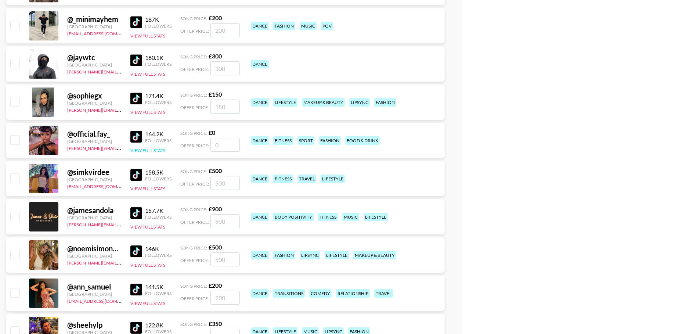
scroll to position [1705, 0]
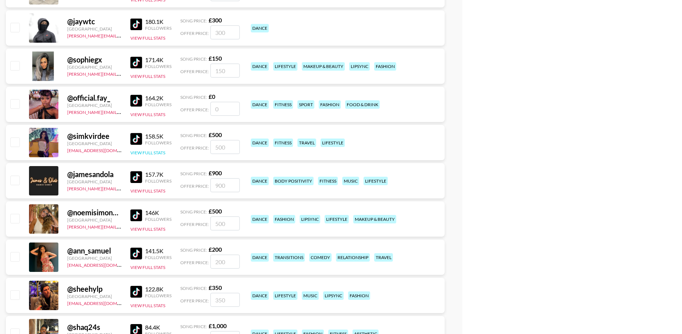
click at [153, 153] on button "View Full Stats" at bounding box center [147, 153] width 35 height 6
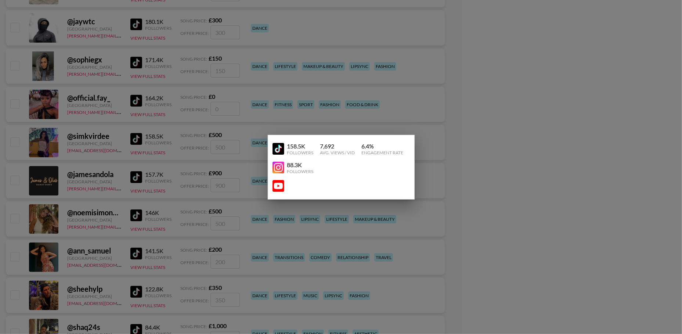
click at [104, 148] on div at bounding box center [341, 167] width 682 height 334
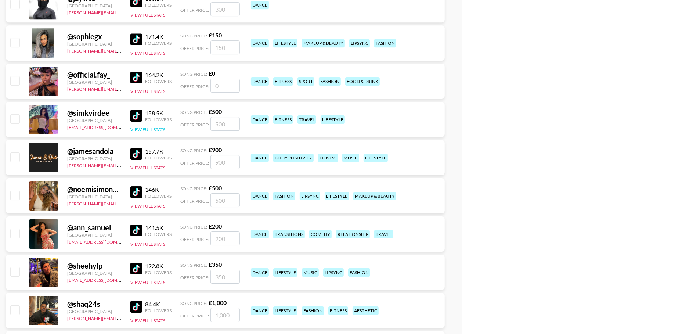
scroll to position [1745, 0]
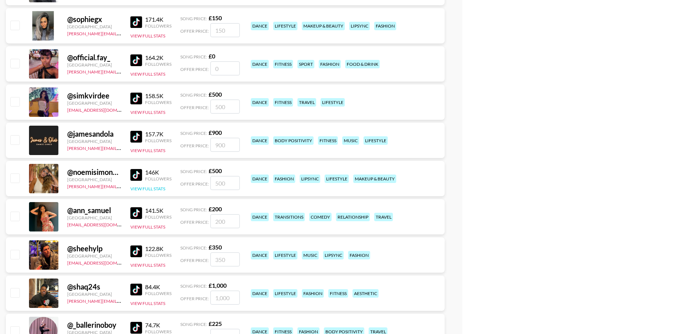
click at [143, 187] on button "View Full Stats" at bounding box center [147, 189] width 35 height 6
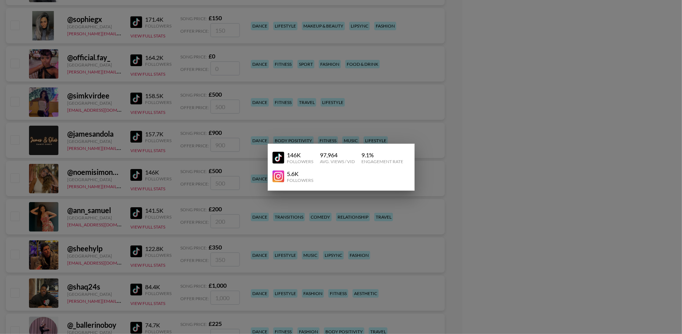
click at [131, 160] on div at bounding box center [341, 167] width 682 height 334
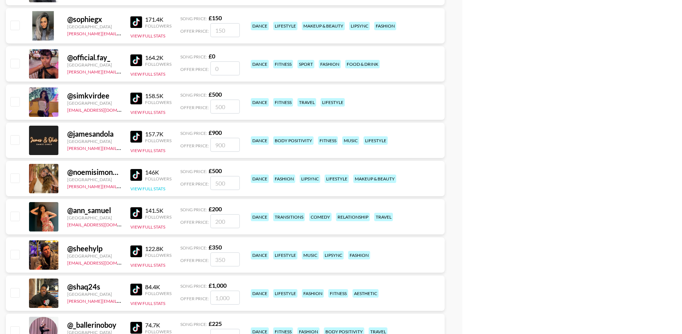
scroll to position [1751, 0]
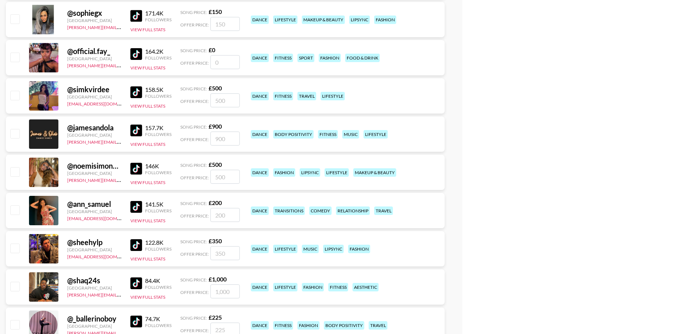
click at [15, 170] on input "checkbox" at bounding box center [14, 171] width 9 height 9
checkbox input "true"
type input "500"
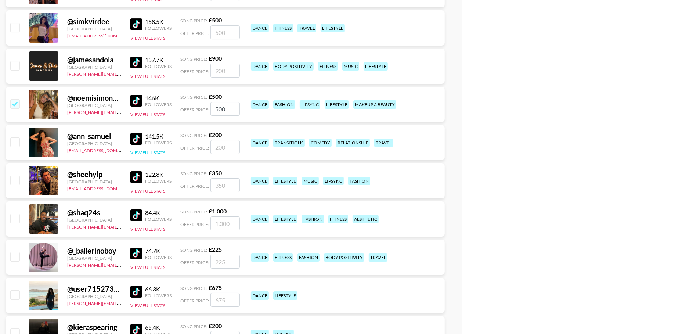
click at [155, 151] on button "View Full Stats" at bounding box center [147, 153] width 35 height 6
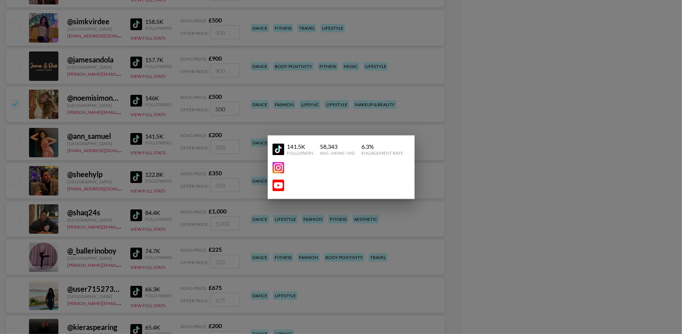
click at [130, 156] on div at bounding box center [341, 167] width 682 height 334
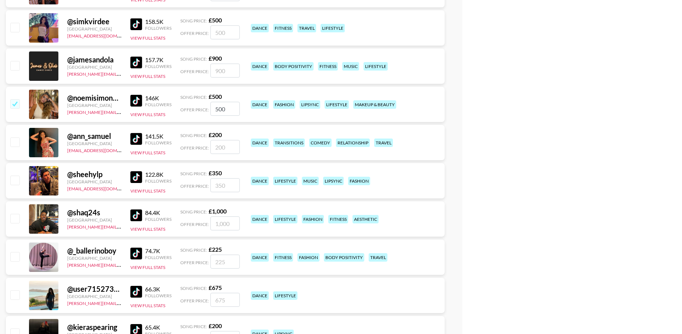
click at [137, 140] on img at bounding box center [136, 139] width 12 height 12
click at [14, 140] on input "checkbox" at bounding box center [14, 141] width 9 height 9
checkbox input "true"
type input "200"
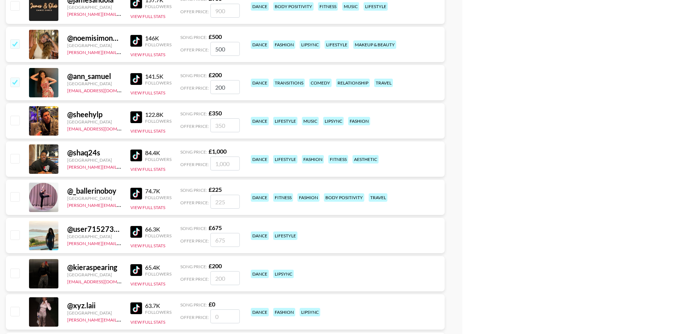
scroll to position [1898, 0]
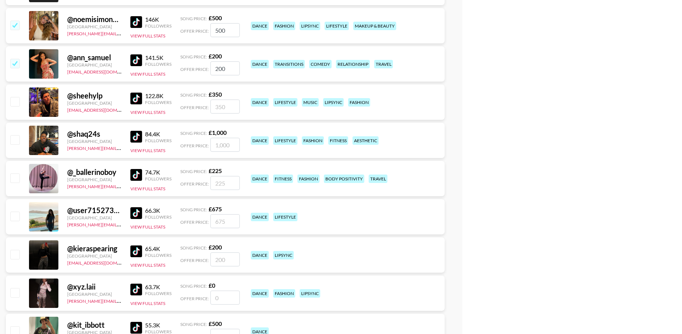
click at [155, 153] on div "@ shaq24s [GEOGRAPHIC_DATA] [PERSON_NAME][EMAIL_ADDRESS][DOMAIN_NAME] 84.4K Fol…" at bounding box center [225, 140] width 439 height 35
click at [155, 149] on button "View Full Stats" at bounding box center [147, 151] width 35 height 6
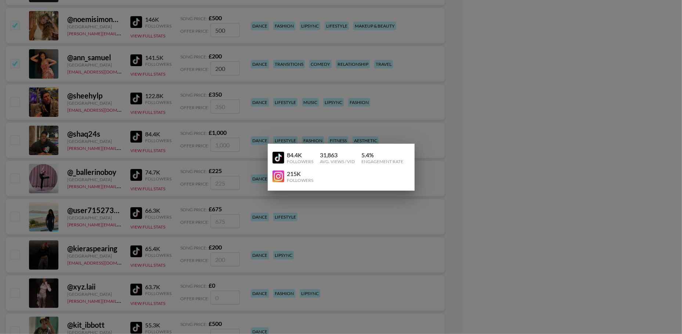
click at [116, 133] on div at bounding box center [341, 167] width 682 height 334
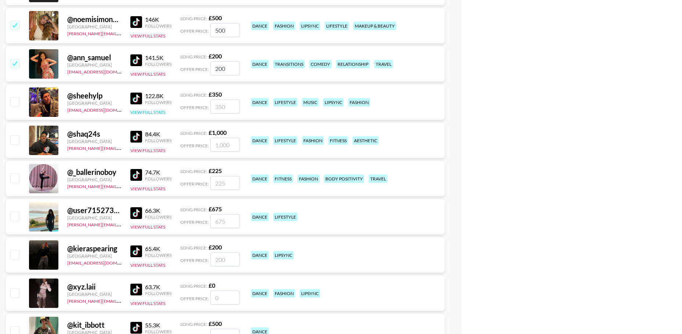
click at [149, 111] on button "View Full Stats" at bounding box center [147, 112] width 35 height 6
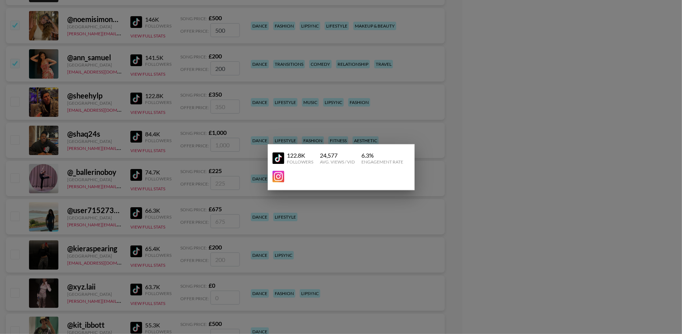
click at [113, 124] on div at bounding box center [341, 167] width 682 height 334
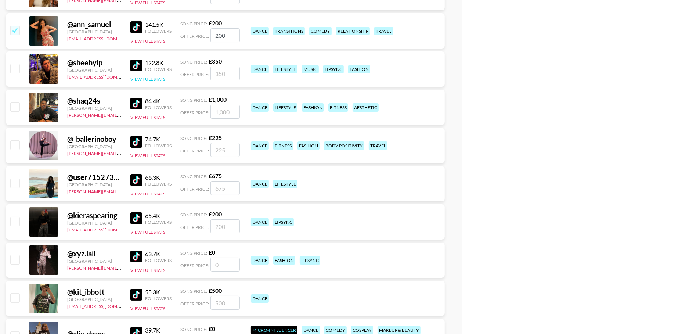
scroll to position [1960, 0]
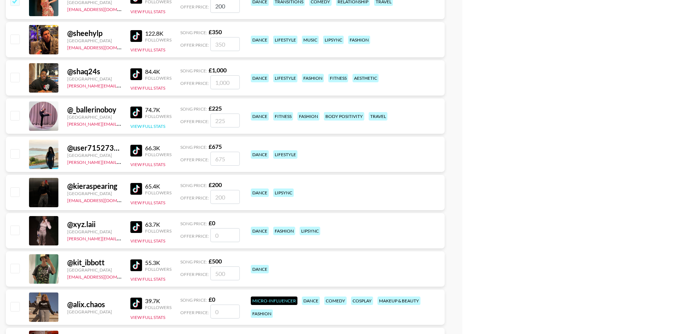
click at [146, 124] on button "View Full Stats" at bounding box center [147, 126] width 35 height 6
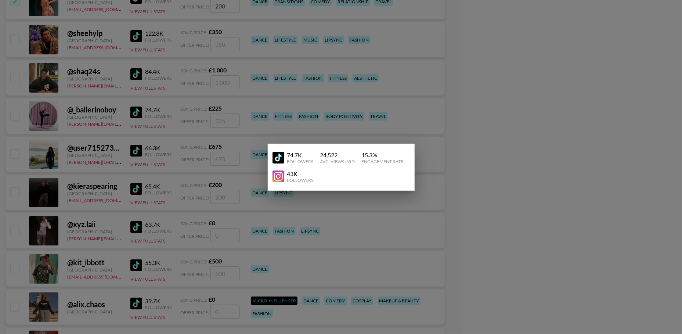
click at [111, 138] on div at bounding box center [341, 167] width 682 height 334
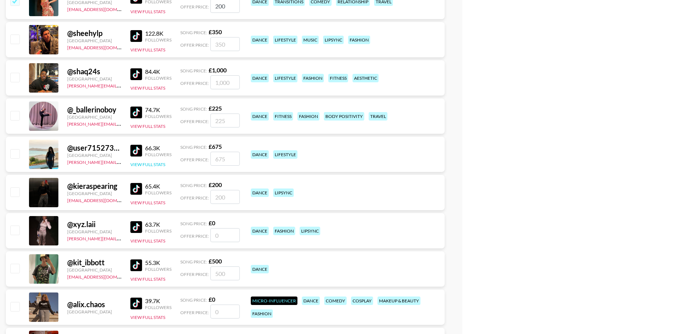
click at [152, 163] on button "View Full Stats" at bounding box center [147, 165] width 35 height 6
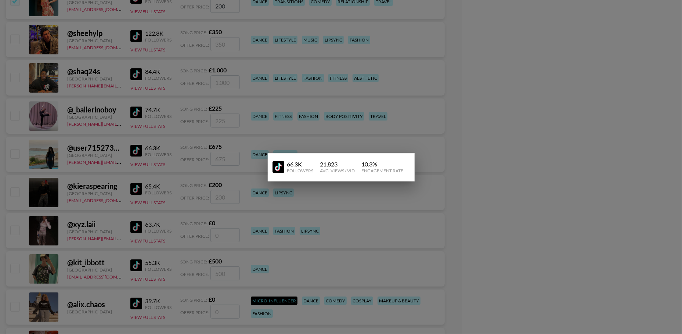
click at [151, 163] on div at bounding box center [341, 167] width 682 height 334
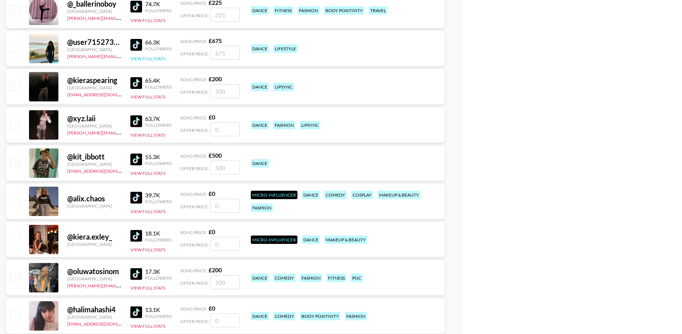
scroll to position [2072, 0]
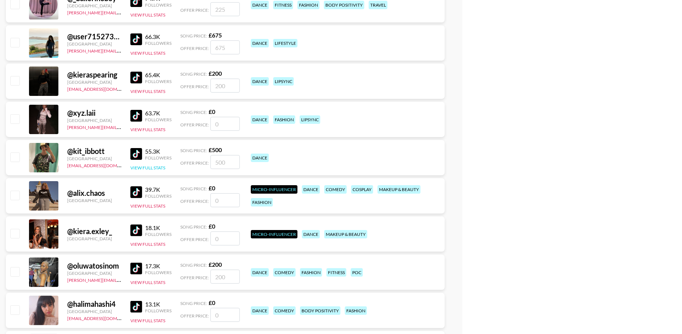
click at [145, 169] on button "View Full Stats" at bounding box center [147, 168] width 35 height 6
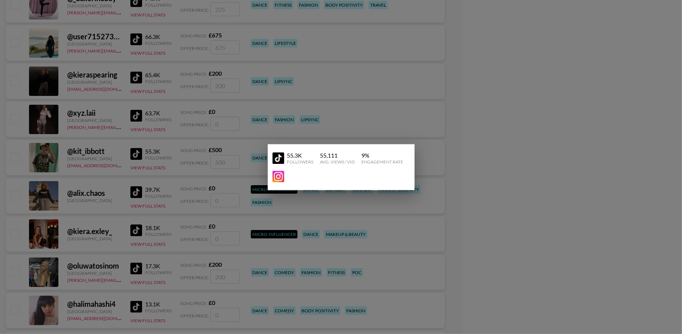
click at [103, 160] on div at bounding box center [341, 167] width 682 height 334
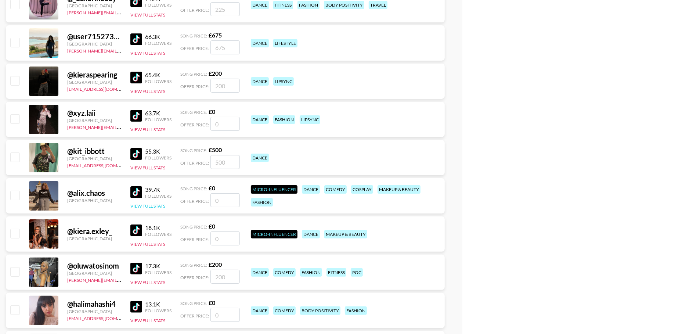
click at [147, 206] on button "View Full Stats" at bounding box center [147, 206] width 35 height 6
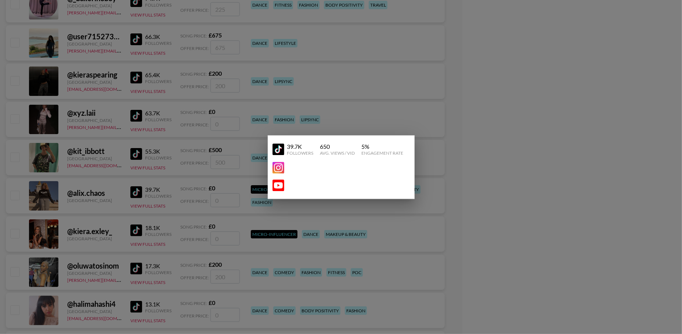
click at [123, 169] on div at bounding box center [341, 167] width 682 height 334
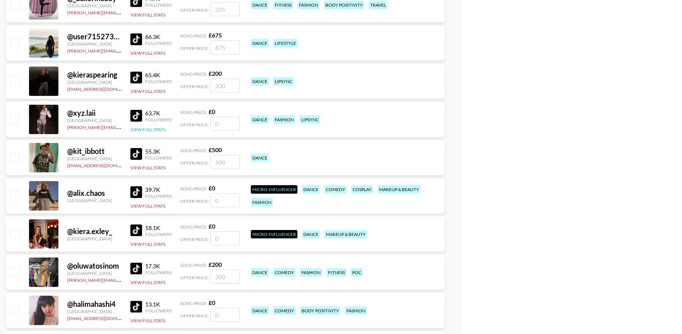
click at [158, 127] on button "View Full Stats" at bounding box center [147, 130] width 35 height 6
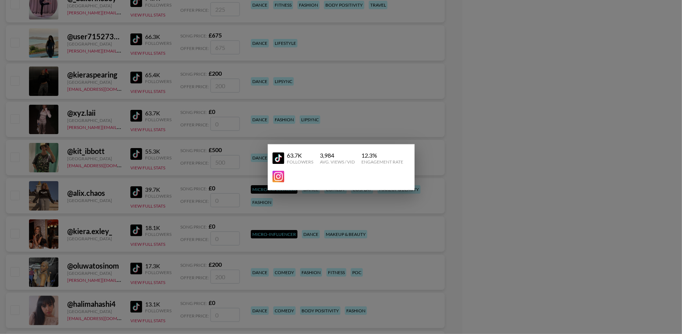
click at [118, 147] on div at bounding box center [341, 167] width 682 height 334
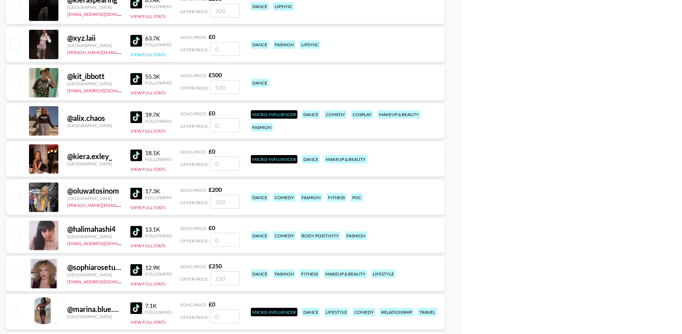
scroll to position [2158, 0]
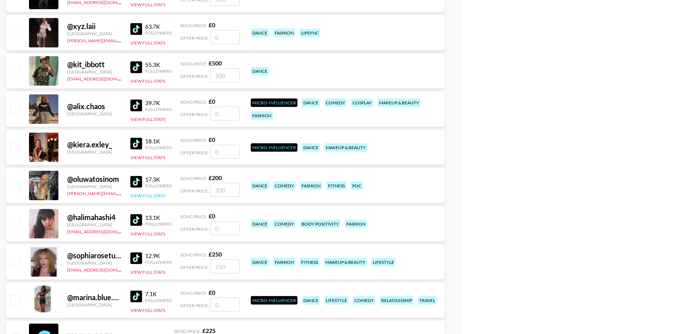
click at [138, 193] on button "View Full Stats" at bounding box center [147, 196] width 35 height 6
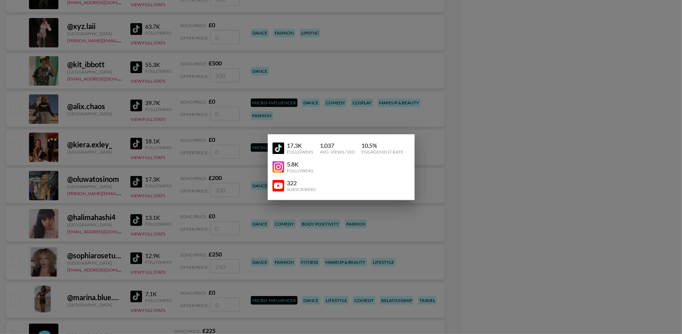
click at [116, 191] on div at bounding box center [341, 167] width 682 height 334
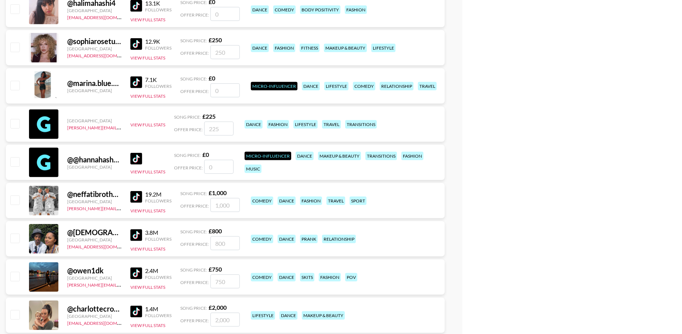
scroll to position [2376, 0]
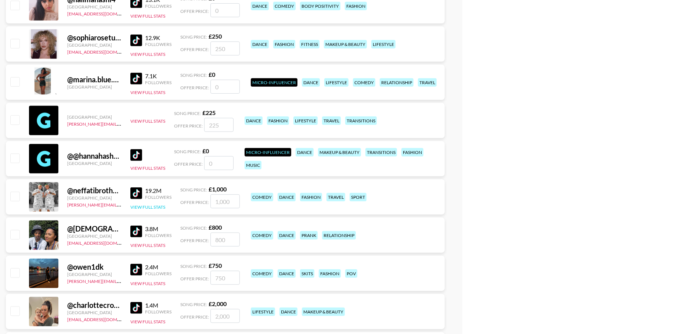
click at [143, 205] on button "View Full Stats" at bounding box center [147, 207] width 35 height 6
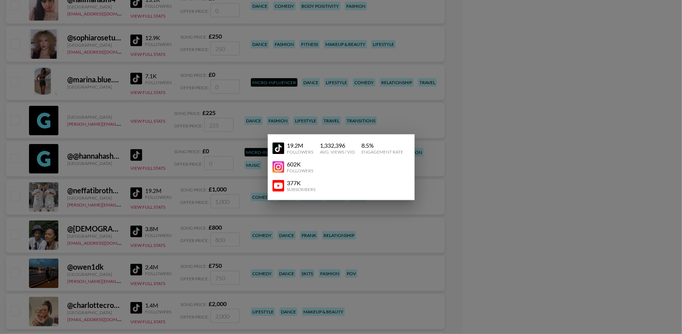
click at [107, 205] on div at bounding box center [341, 167] width 682 height 334
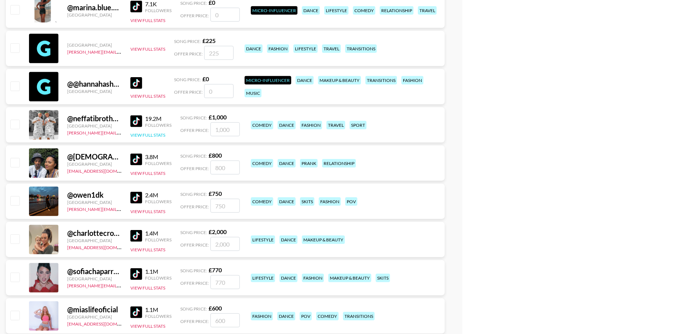
scroll to position [2449, 0]
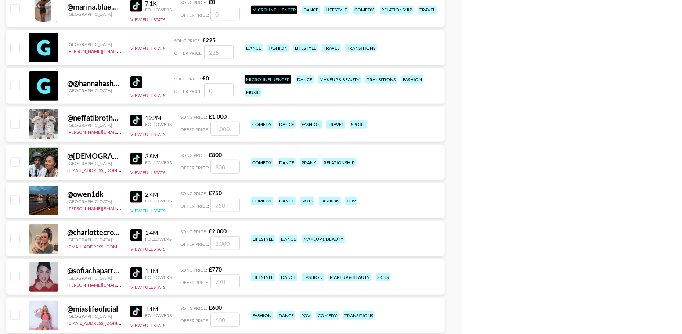
click at [142, 211] on button "View Full Stats" at bounding box center [147, 211] width 35 height 6
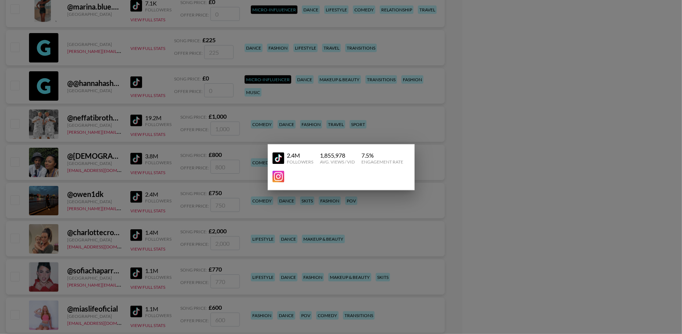
click at [144, 184] on div at bounding box center [341, 167] width 682 height 334
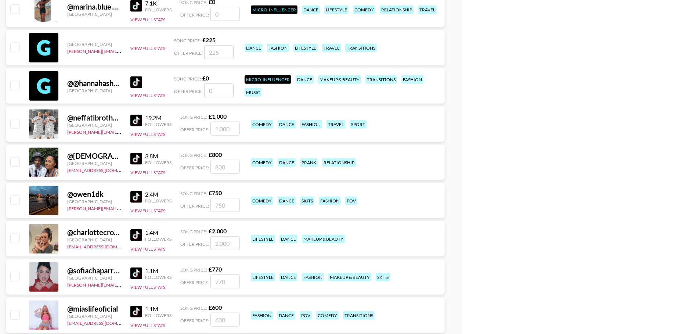
click at [137, 194] on img at bounding box center [136, 197] width 12 height 12
click at [138, 173] on button "View Full Stats" at bounding box center [147, 173] width 35 height 6
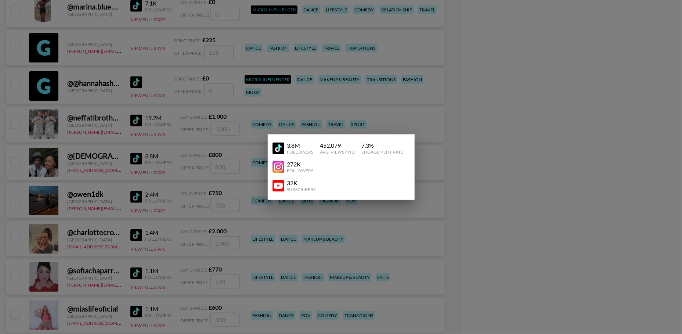
click at [116, 167] on div at bounding box center [341, 167] width 682 height 334
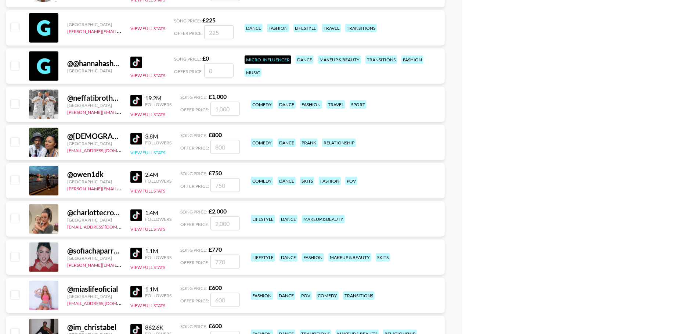
scroll to position [2497, 0]
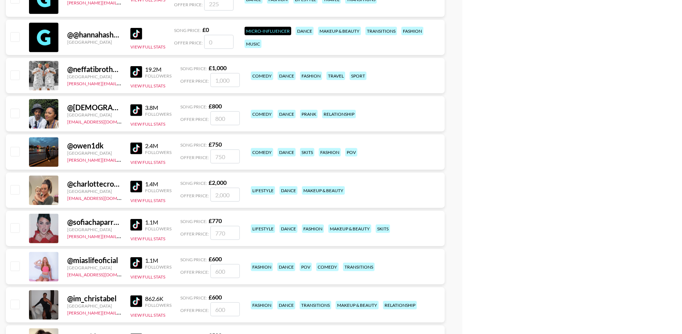
click at [138, 108] on img at bounding box center [136, 110] width 12 height 12
click at [14, 113] on input "checkbox" at bounding box center [14, 113] width 9 height 9
checkbox input "true"
type input "800"
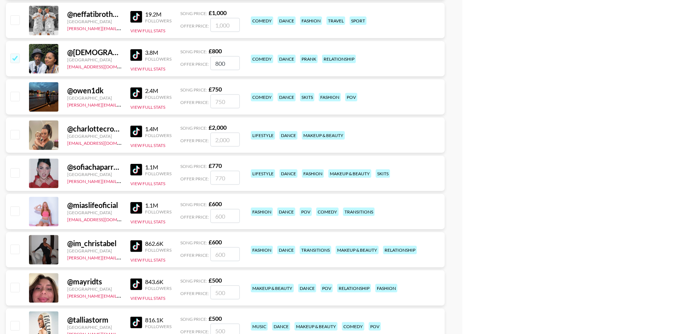
scroll to position [2560, 0]
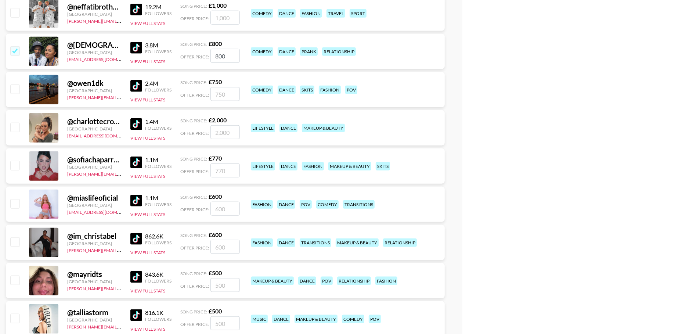
click at [150, 172] on div "1.1M Followers View Full Stats" at bounding box center [150, 166] width 41 height 26
click at [149, 174] on button "View Full Stats" at bounding box center [147, 176] width 35 height 6
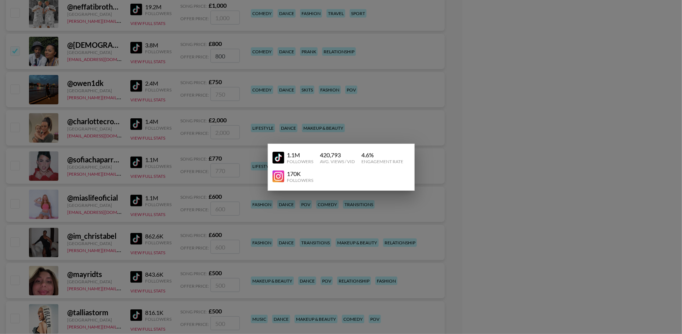
click at [111, 169] on div at bounding box center [341, 167] width 682 height 334
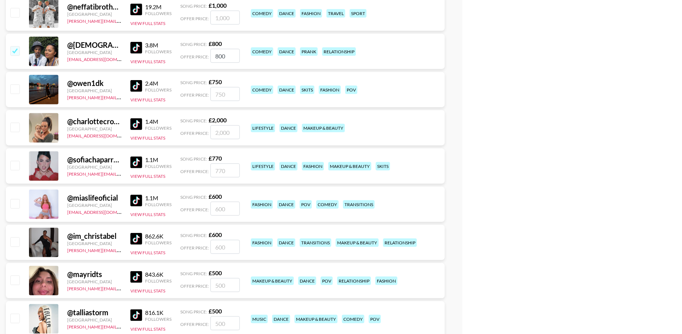
click at [11, 166] on input "checkbox" at bounding box center [14, 165] width 9 height 9
checkbox input "true"
type input "770"
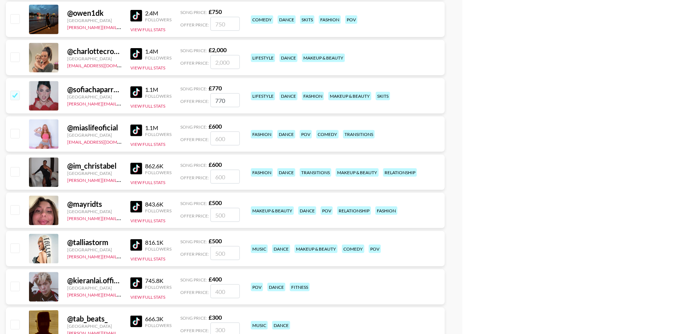
scroll to position [2639, 0]
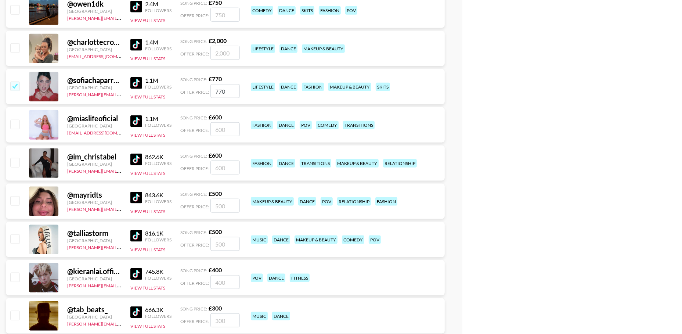
click at [135, 122] on img at bounding box center [136, 121] width 12 height 12
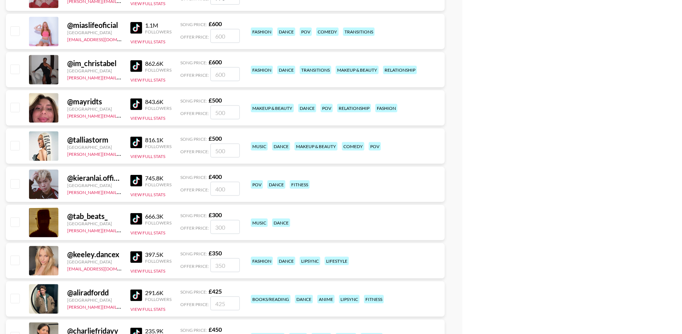
scroll to position [2736, 0]
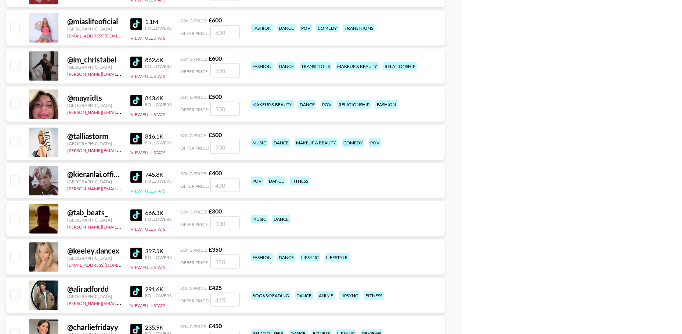
click at [137, 189] on button "View Full Stats" at bounding box center [147, 191] width 35 height 6
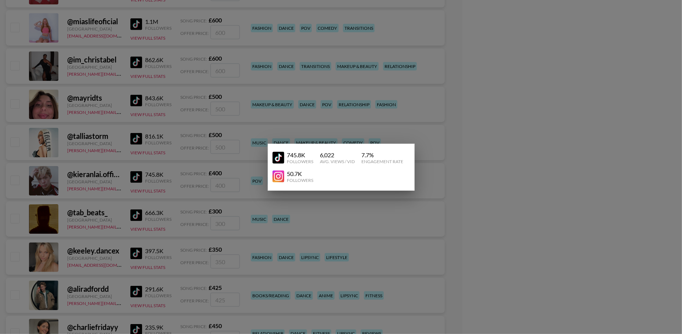
click at [136, 177] on div at bounding box center [341, 167] width 682 height 334
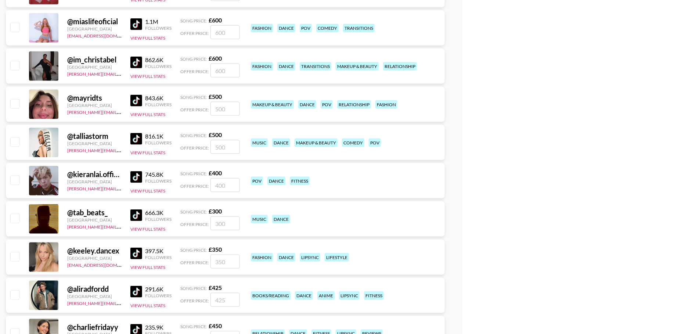
click at [134, 177] on img at bounding box center [136, 177] width 12 height 12
click at [158, 190] on button "View Full Stats" at bounding box center [147, 191] width 35 height 6
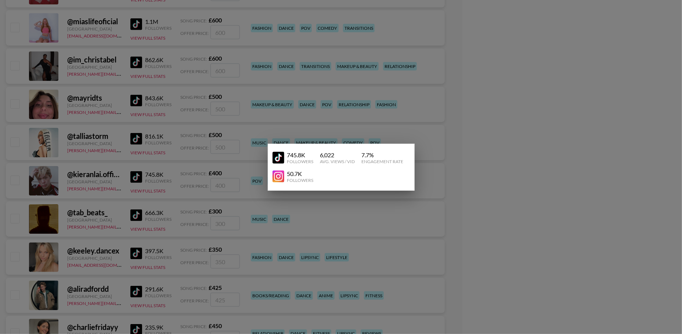
click at [467, 67] on div at bounding box center [341, 167] width 682 height 334
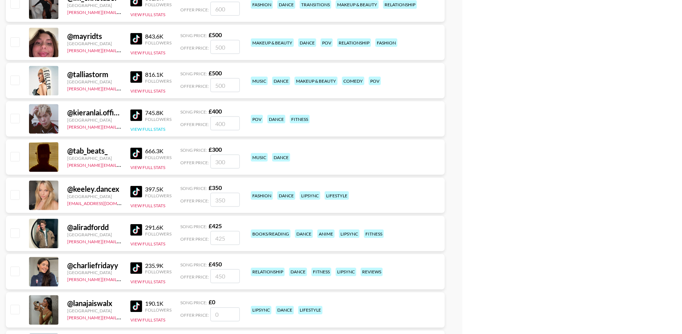
scroll to position [2809, 0]
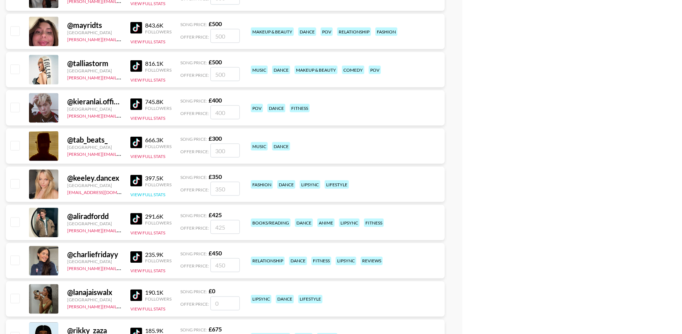
click at [141, 194] on button "View Full Stats" at bounding box center [147, 195] width 35 height 6
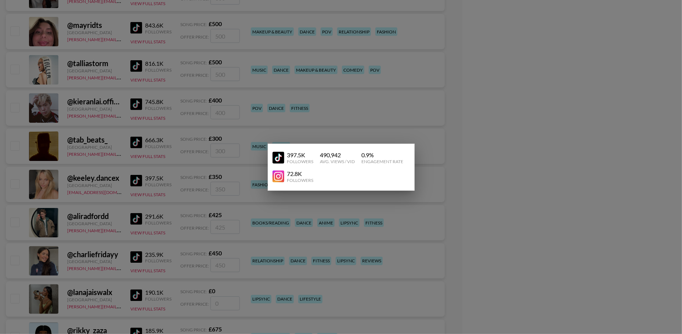
click at [115, 189] on div at bounding box center [341, 167] width 682 height 334
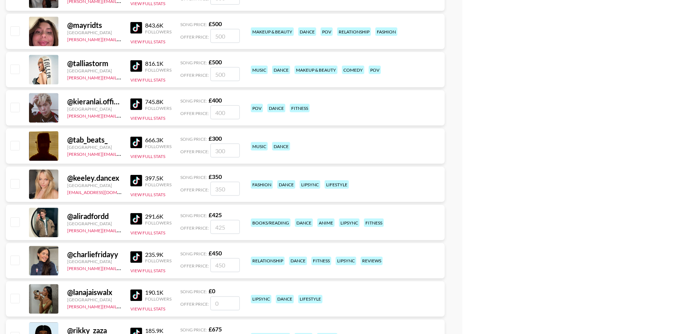
click at [139, 180] on img at bounding box center [136, 181] width 12 height 12
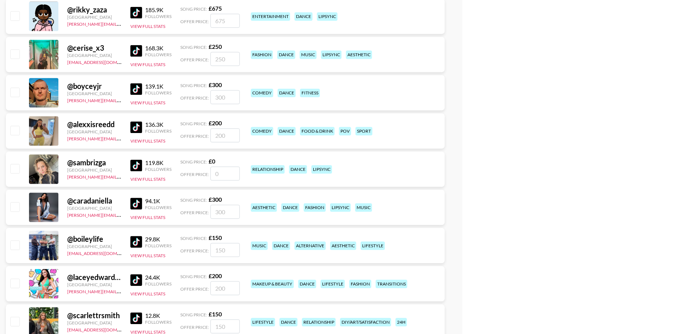
scroll to position [3135, 0]
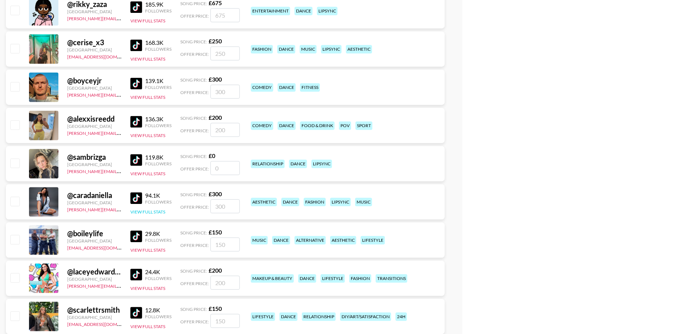
click at [154, 210] on button "View Full Stats" at bounding box center [147, 212] width 35 height 6
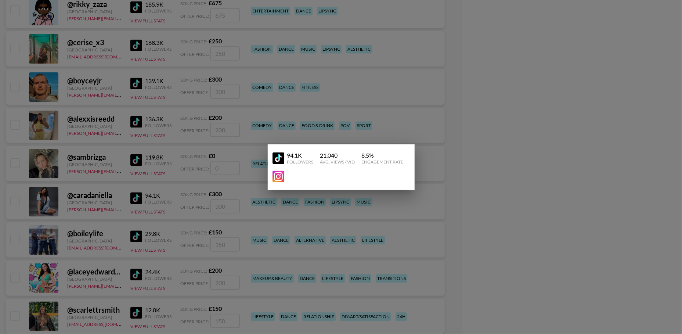
click at [121, 202] on div at bounding box center [341, 167] width 682 height 334
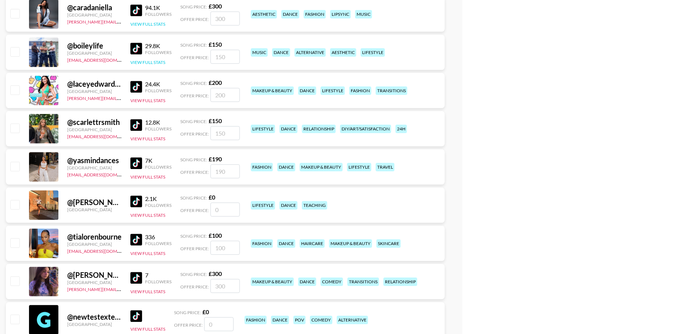
scroll to position [3332, 0]
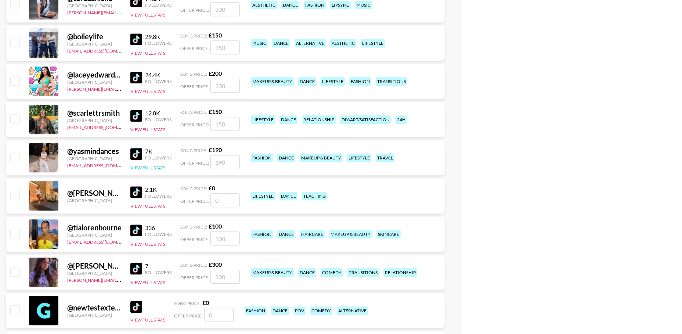
click at [152, 167] on button "View Full Stats" at bounding box center [147, 168] width 35 height 6
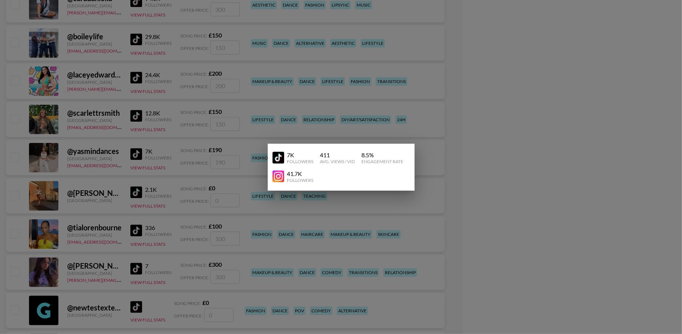
click at [104, 167] on div at bounding box center [341, 167] width 682 height 334
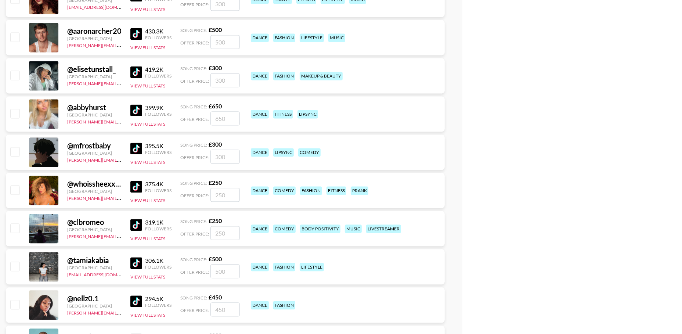
scroll to position [0, 0]
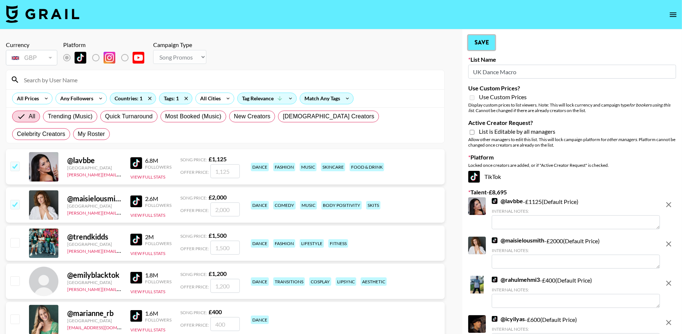
click at [478, 46] on button "Save" at bounding box center [481, 42] width 27 height 15
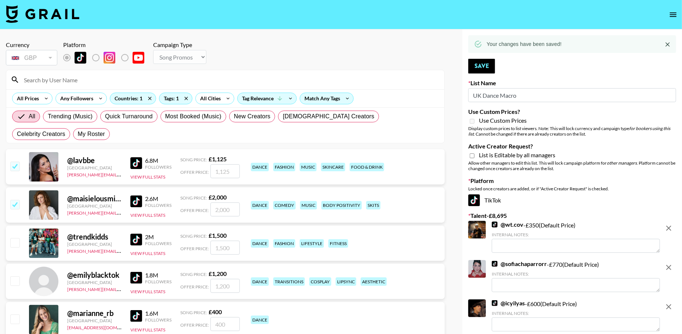
click at [673, 15] on icon "open drawer" at bounding box center [673, 14] width 7 height 4
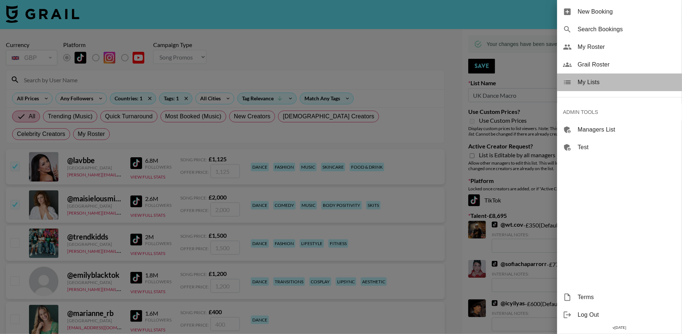
click at [592, 84] on span "My Lists" at bounding box center [627, 82] width 98 height 9
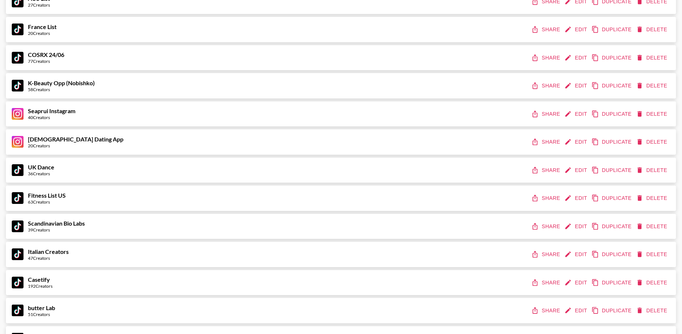
scroll to position [3971, 0]
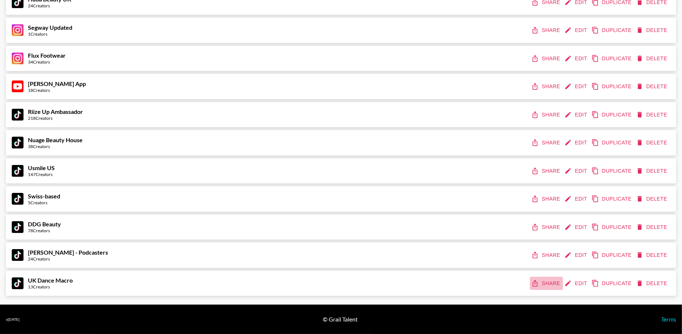
click at [545, 284] on button "Share" at bounding box center [546, 284] width 33 height 14
